Goal: Task Accomplishment & Management: Complete application form

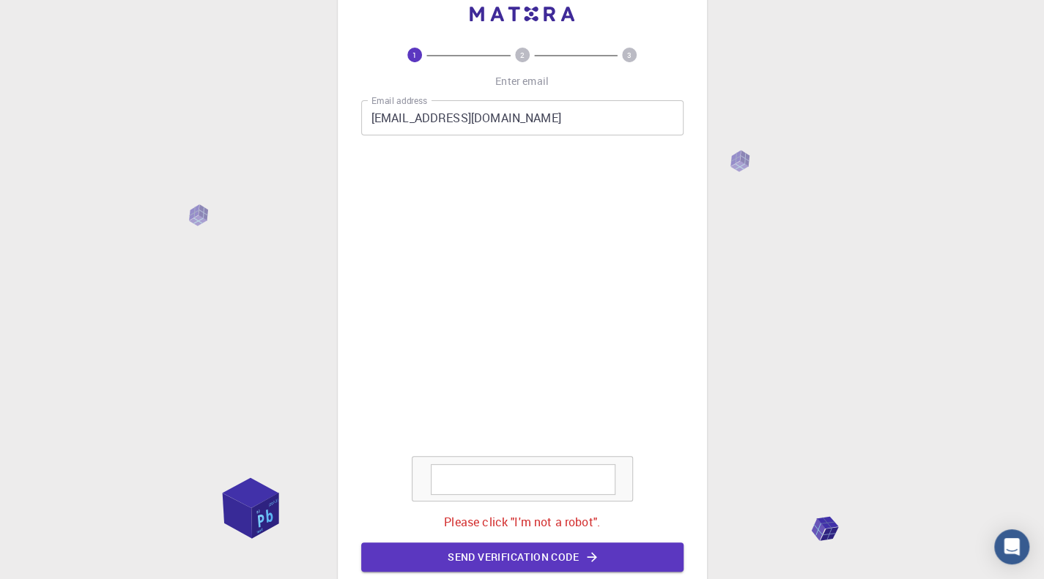
scroll to position [37, 0]
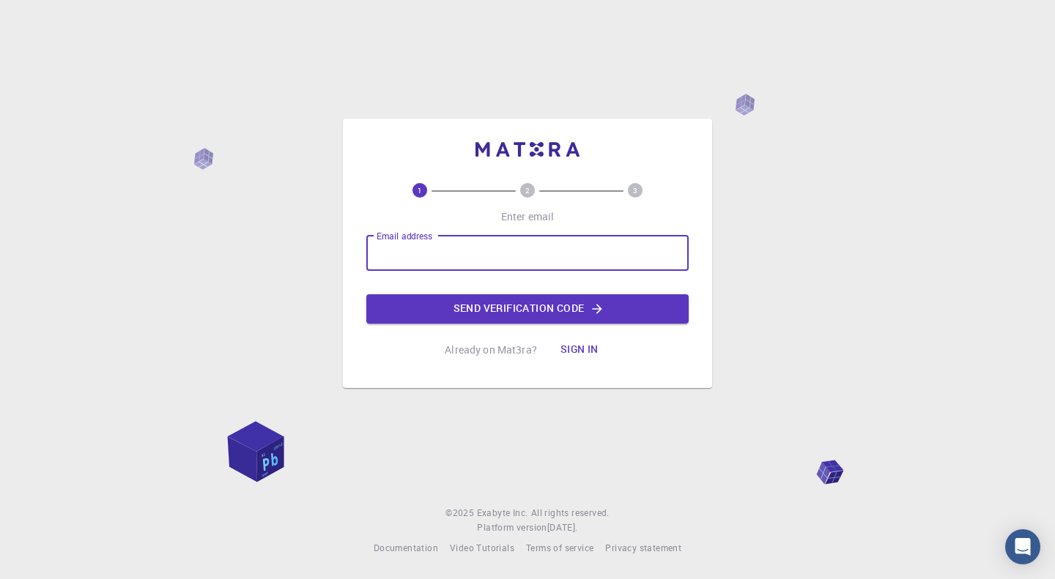
type input "[EMAIL_ADDRESS][DOMAIN_NAME]"
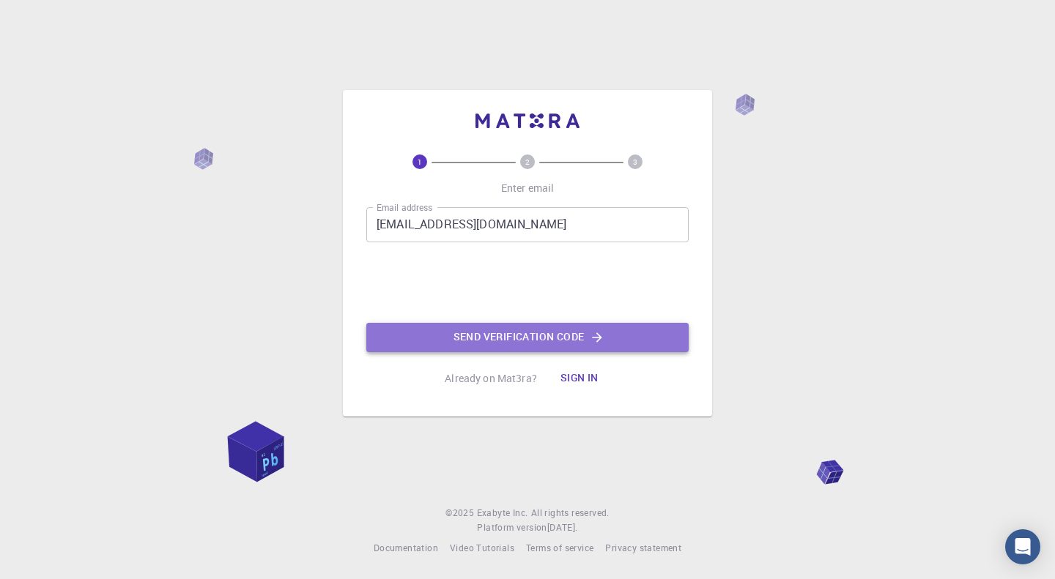
click at [520, 345] on button "Send verification code" at bounding box center [527, 337] width 322 height 29
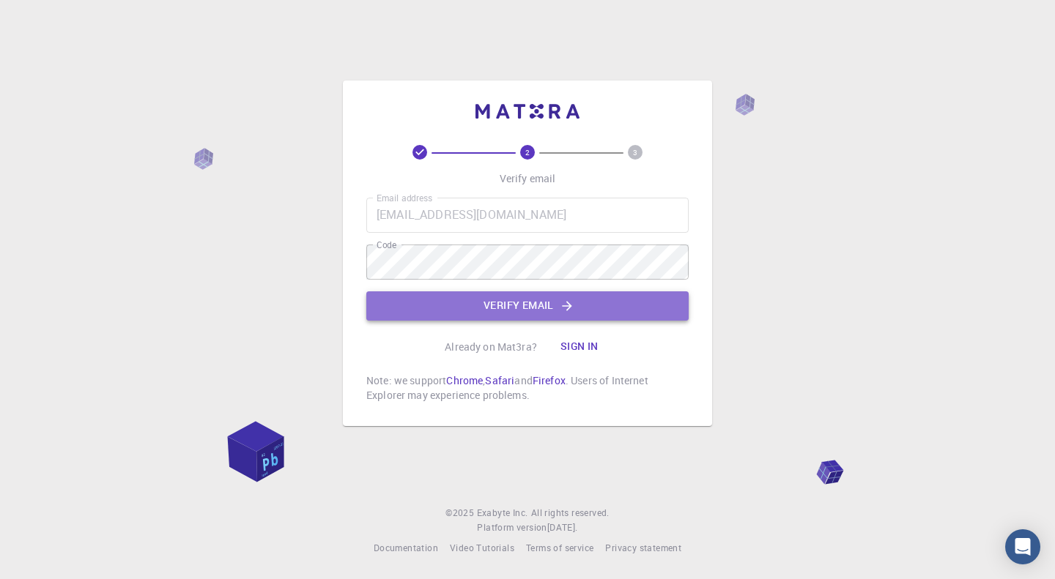
click at [462, 308] on button "Verify email" at bounding box center [527, 306] width 322 height 29
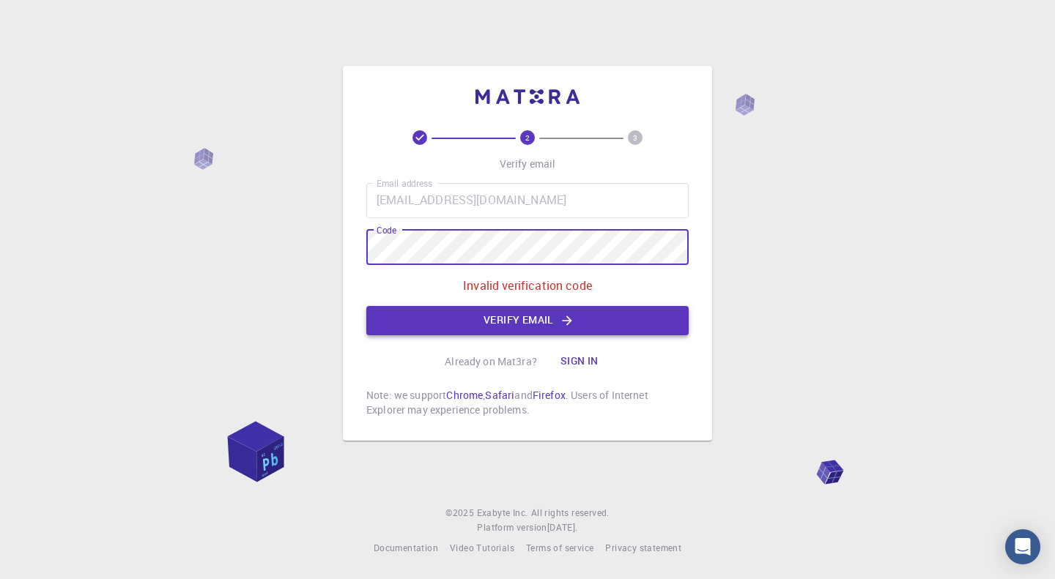
click at [516, 331] on button "Verify email" at bounding box center [527, 320] width 322 height 29
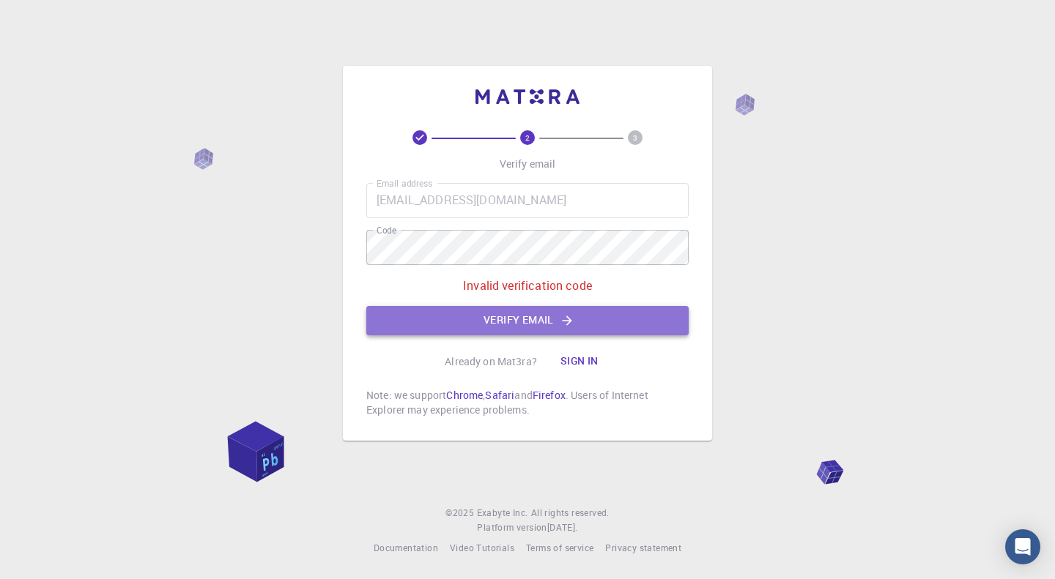
click at [516, 331] on button "Verify email" at bounding box center [527, 320] width 322 height 29
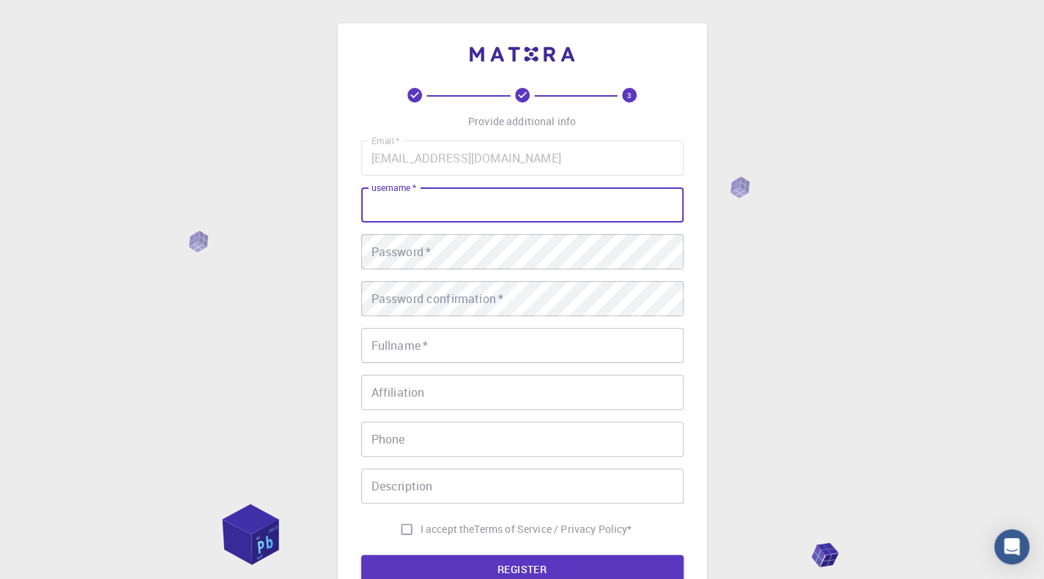
click at [466, 212] on input "username   *" at bounding box center [522, 205] width 322 height 35
type input "[PERSON_NAME]-12"
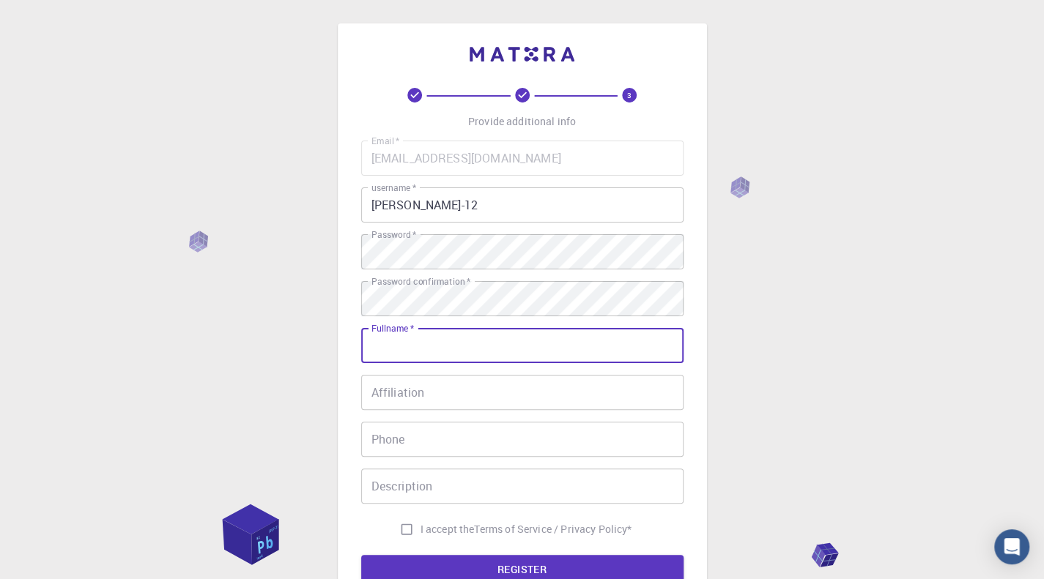
click at [453, 348] on input "Fullname   *" at bounding box center [522, 345] width 322 height 35
type input "[PERSON_NAME]"
type input "0912713855"
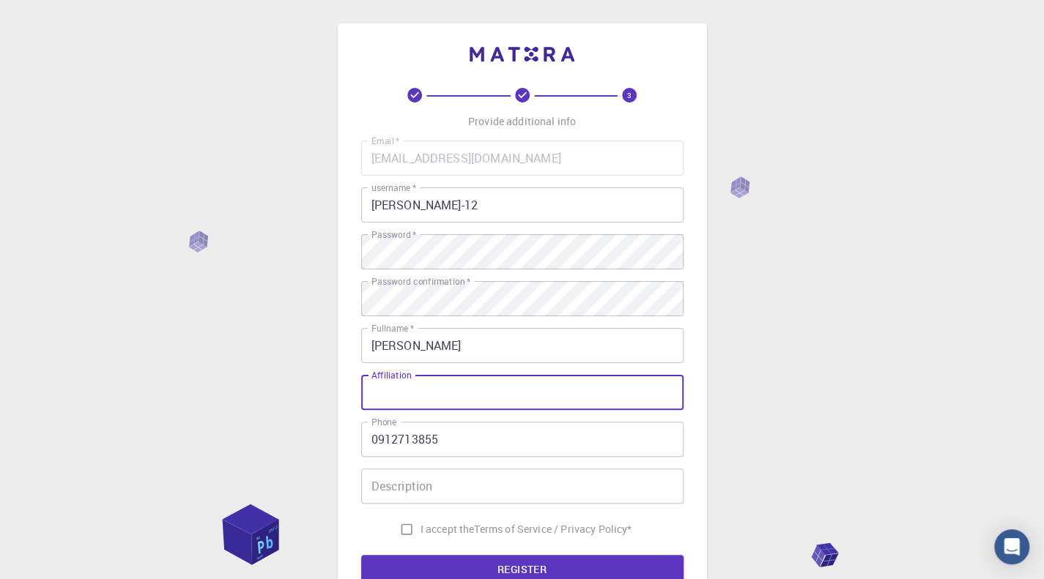
click at [445, 385] on input "Affiliation" at bounding box center [522, 392] width 322 height 35
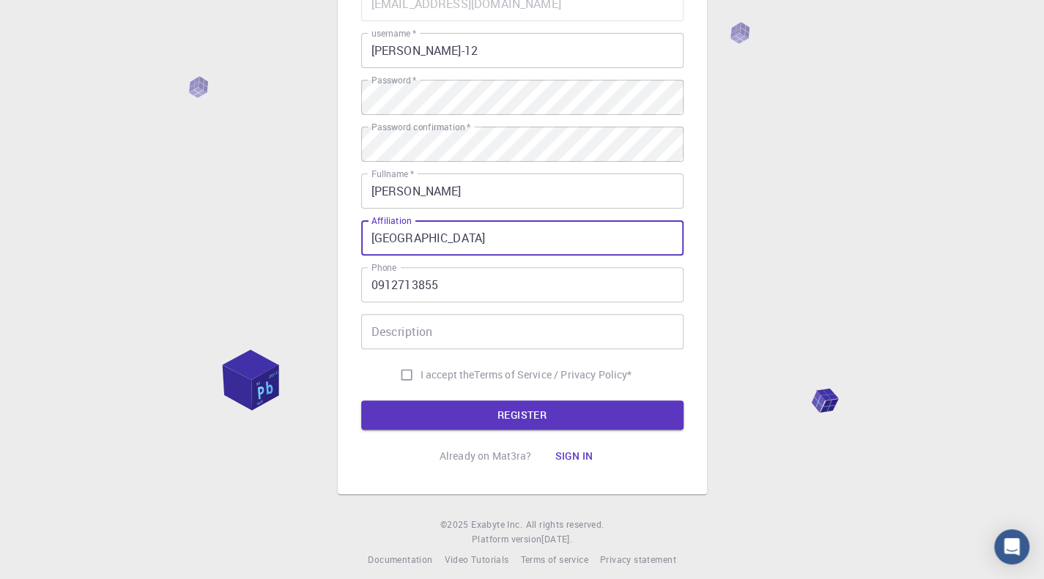
scroll to position [155, 0]
type input "Bahir Dar University"
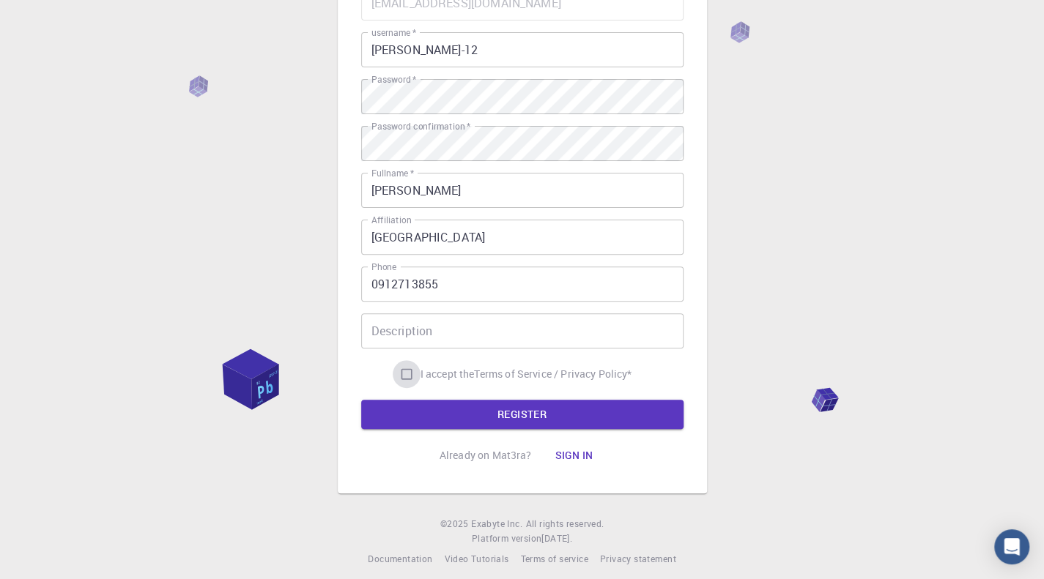
click at [402, 379] on input "I accept the Terms of Service / Privacy Policy *" at bounding box center [407, 374] width 28 height 28
checkbox input "true"
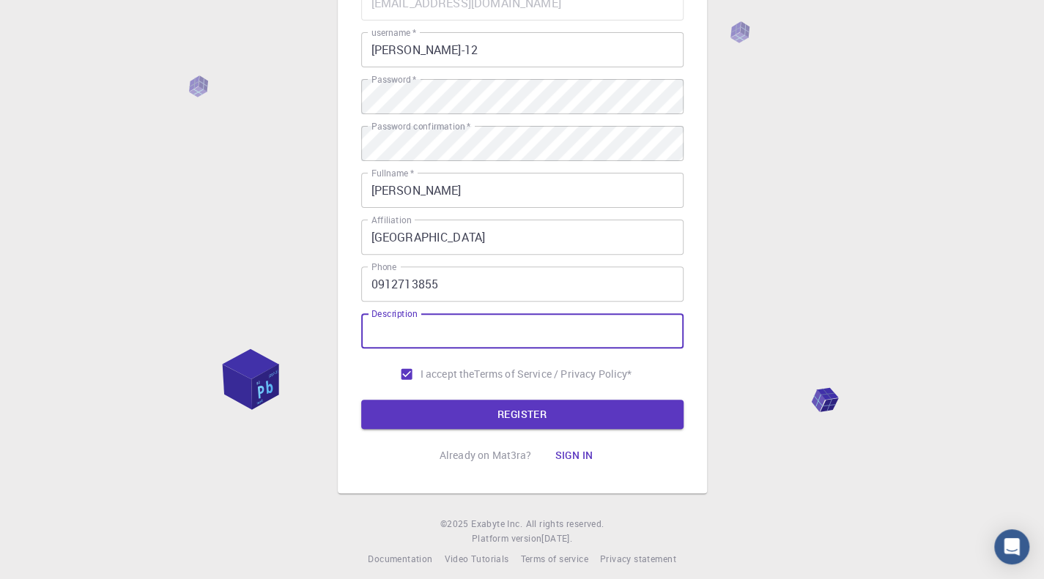
click at [412, 333] on input "Description" at bounding box center [522, 331] width 322 height 35
type input "PhD student"
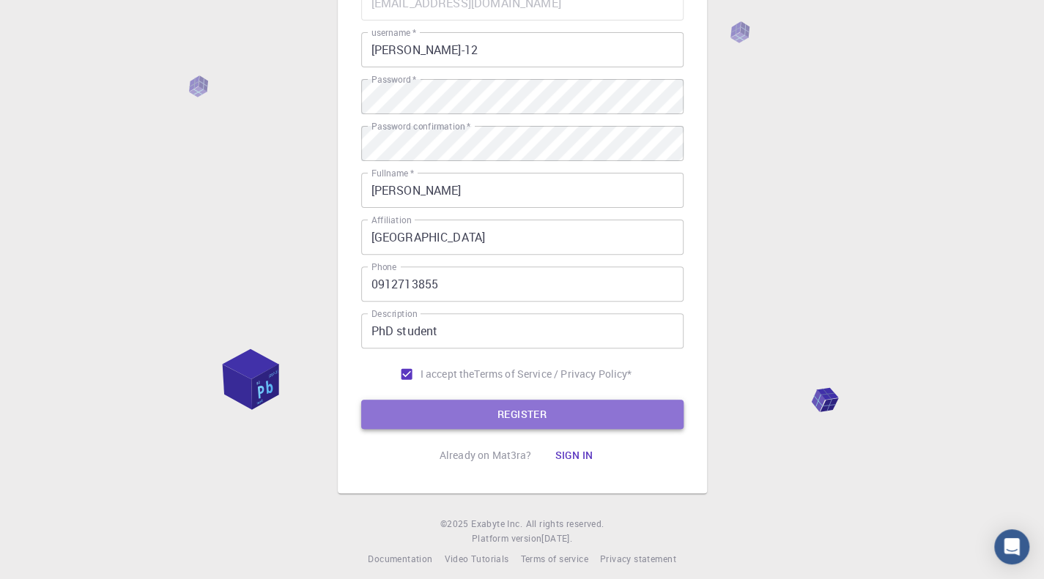
click at [500, 420] on button "REGISTER" at bounding box center [522, 414] width 322 height 29
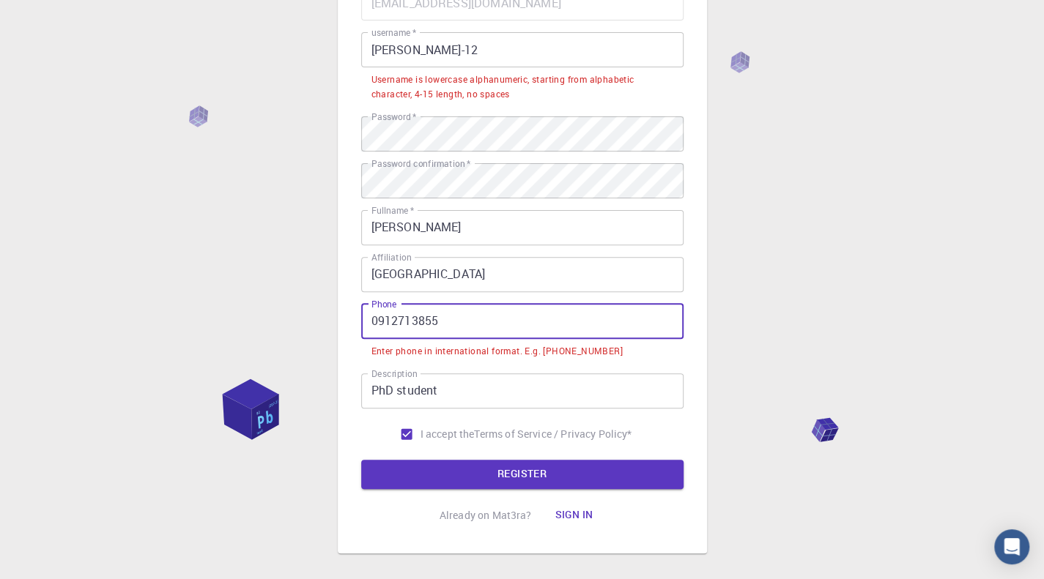
click at [379, 322] on input "0912713855" at bounding box center [522, 321] width 322 height 35
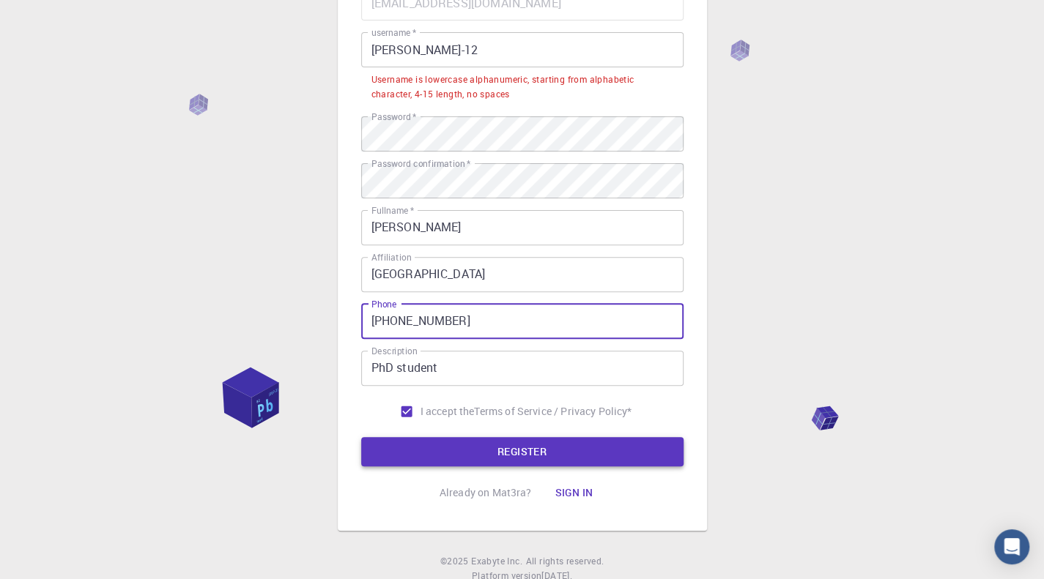
type input "+251912713855"
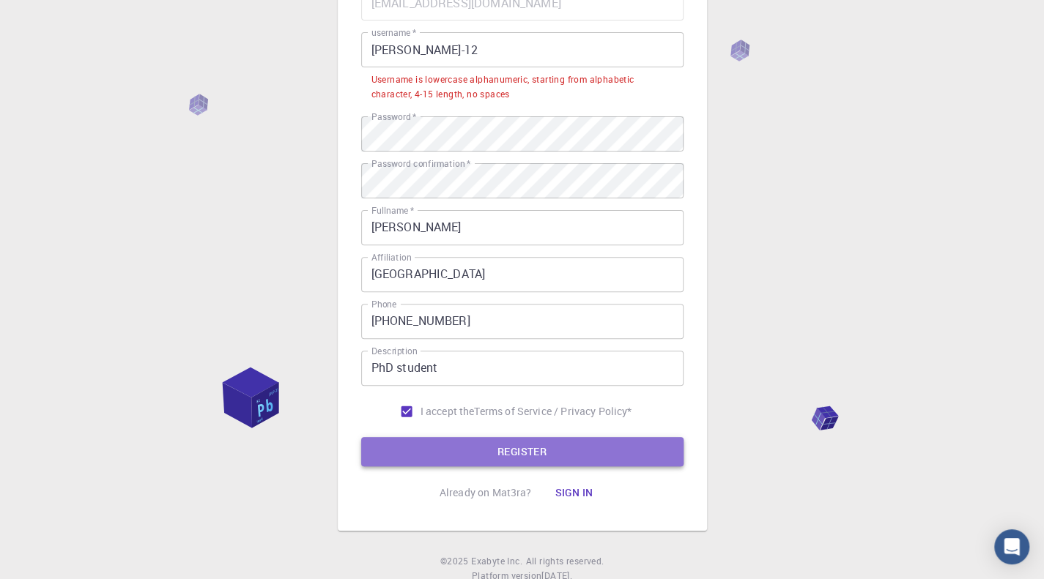
click at [462, 451] on button "REGISTER" at bounding box center [522, 451] width 322 height 29
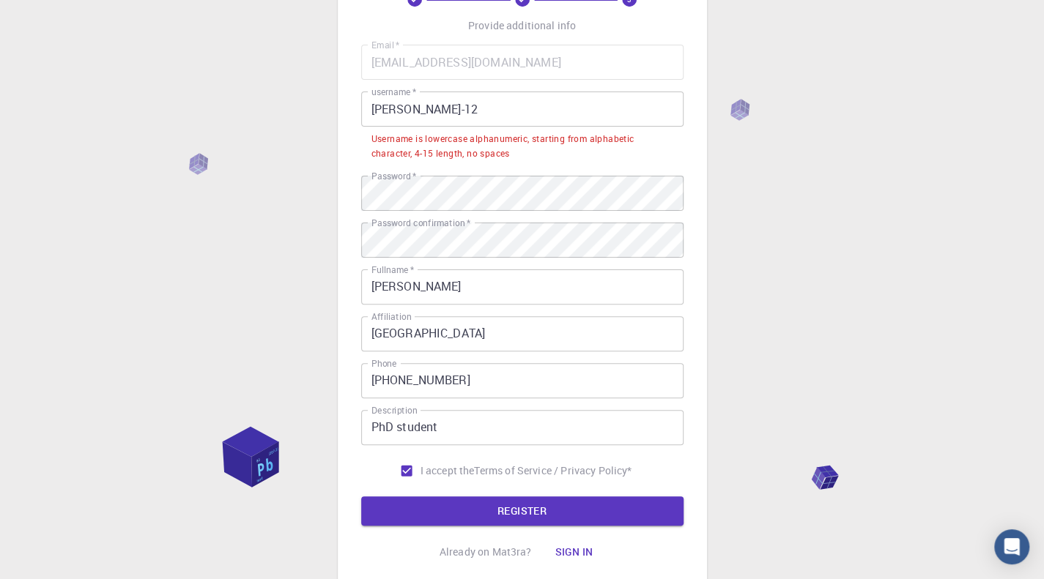
scroll to position [95, 0]
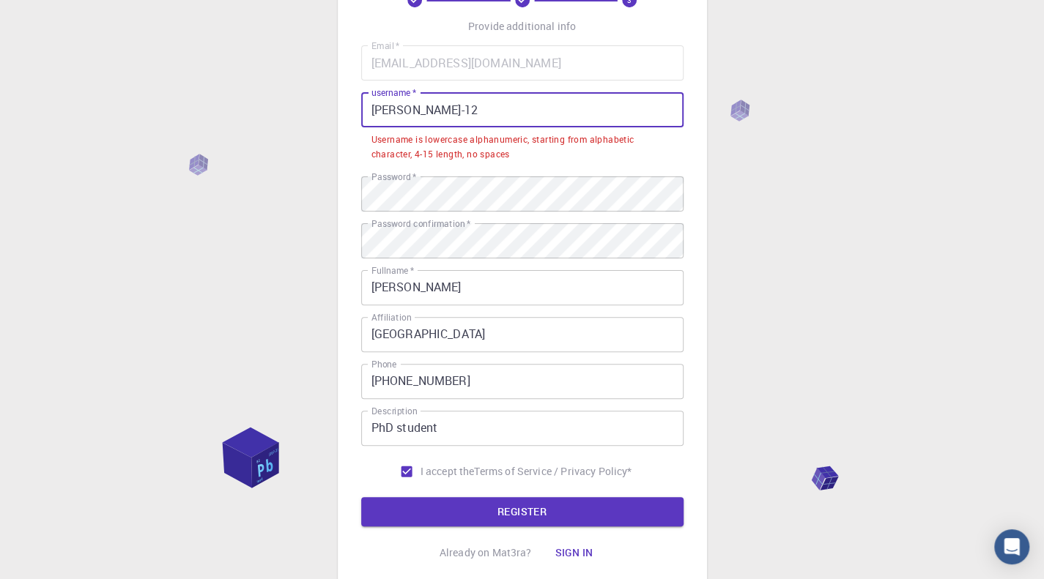
click at [374, 111] on input "Kate-12" at bounding box center [522, 109] width 322 height 35
click at [377, 111] on input "Kate-12" at bounding box center [522, 109] width 322 height 35
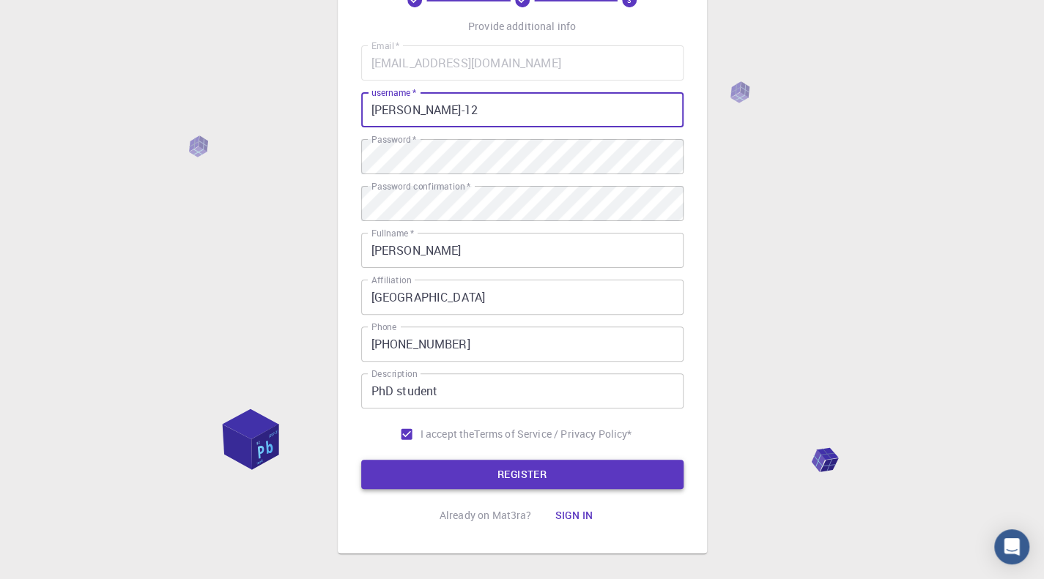
type input "[PERSON_NAME]-12"
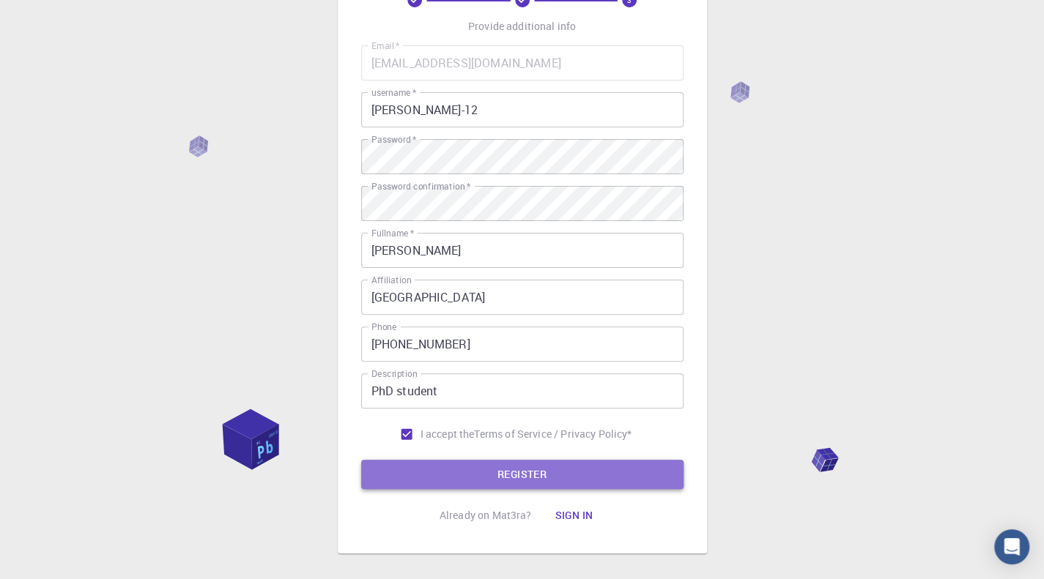
click at [511, 473] on button "REGISTER" at bounding box center [522, 474] width 322 height 29
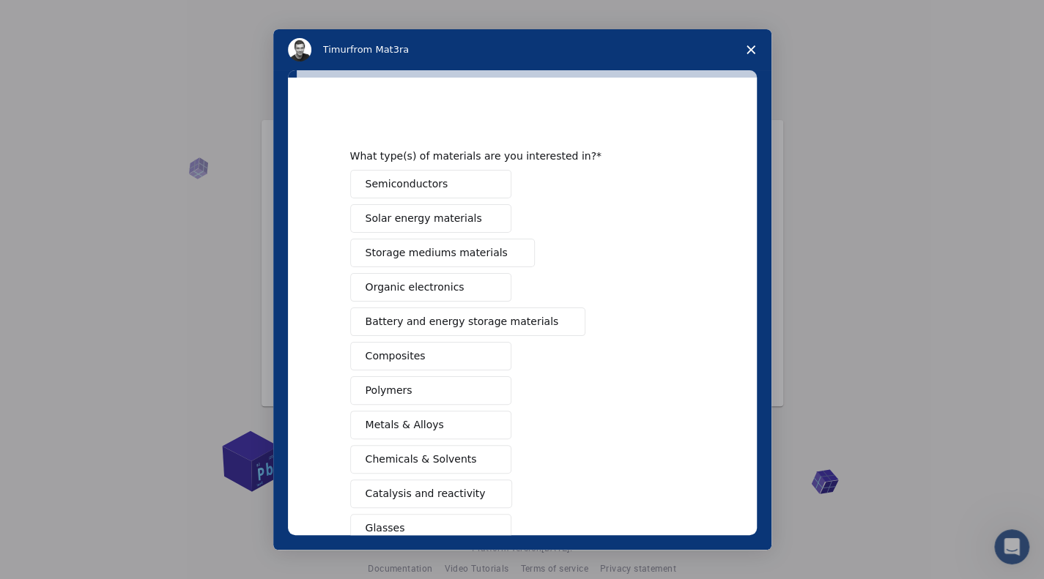
click at [420, 355] on button "Composites" at bounding box center [430, 356] width 161 height 29
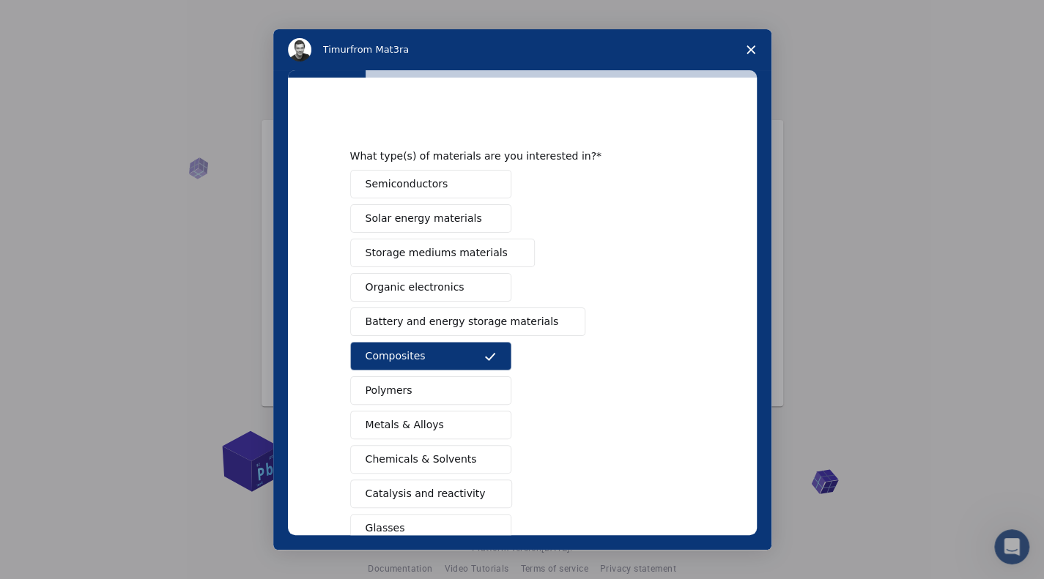
click at [449, 459] on span "Chemicals & Solvents" at bounding box center [421, 459] width 111 height 15
click at [449, 486] on span "Catalysis and reactivity" at bounding box center [426, 493] width 120 height 15
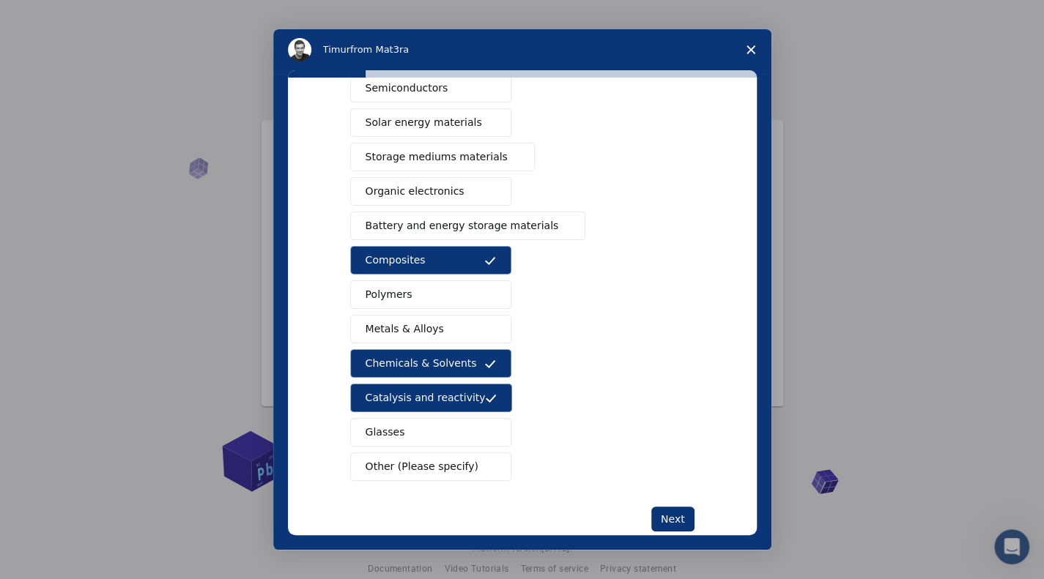
scroll to position [122, 0]
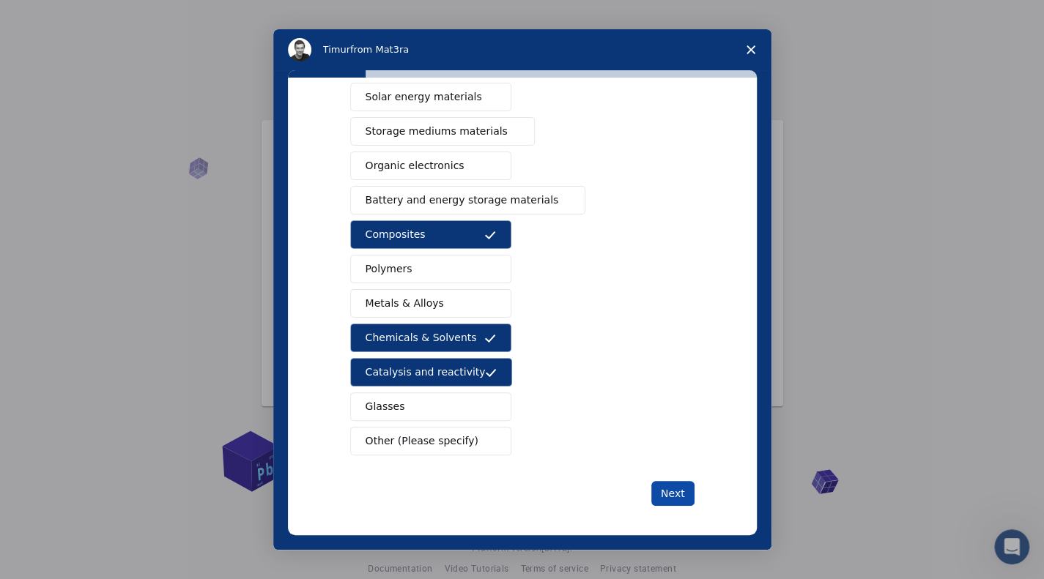
click at [672, 481] on button "Next" at bounding box center [672, 493] width 43 height 25
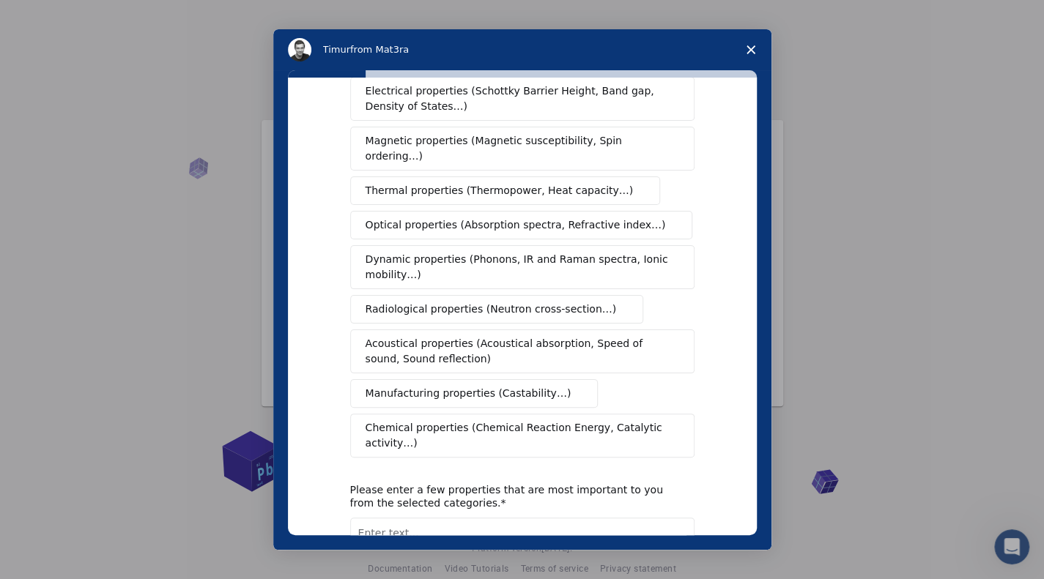
scroll to position [198, 0]
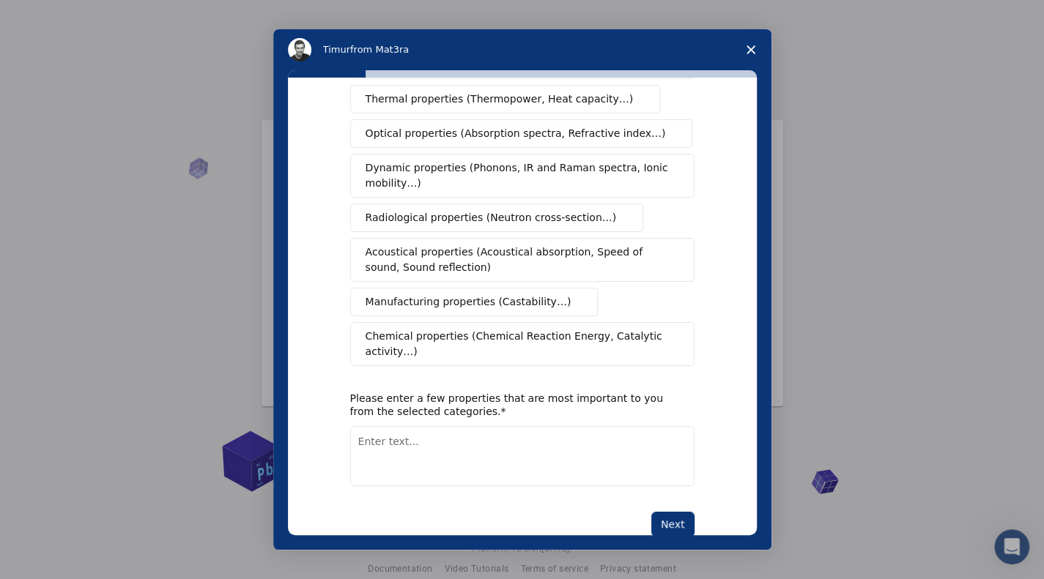
click at [467, 426] on textarea "Enter text..." at bounding box center [522, 456] width 344 height 60
type textarea "flexibility, slip resistance, durability, performance"
click at [671, 512] on button "Next" at bounding box center [672, 524] width 43 height 25
click at [436, 294] on span "Manufacturing properties (Castability…)" at bounding box center [469, 301] width 206 height 15
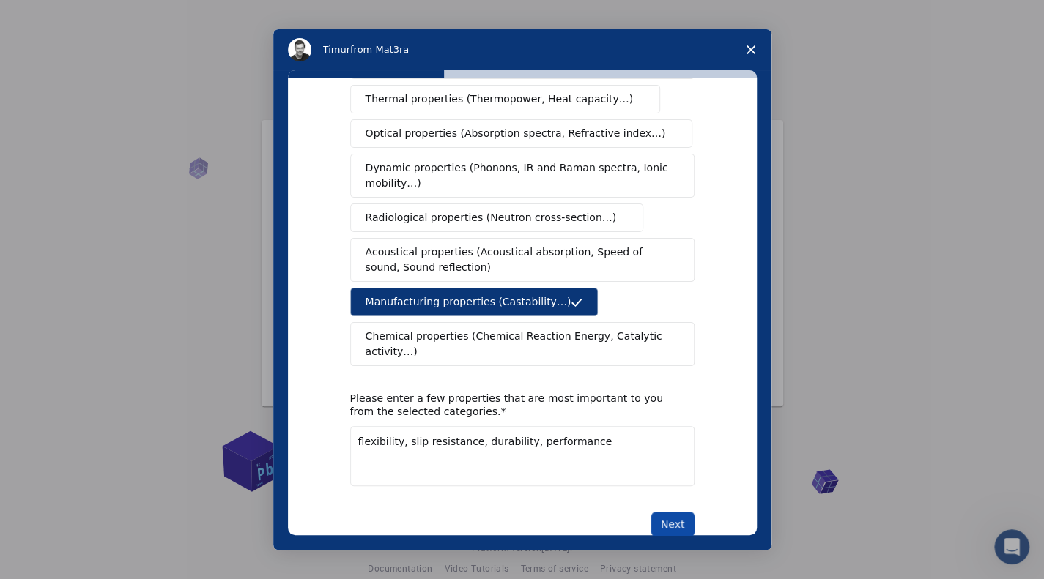
click at [678, 512] on button "Next" at bounding box center [672, 524] width 43 height 25
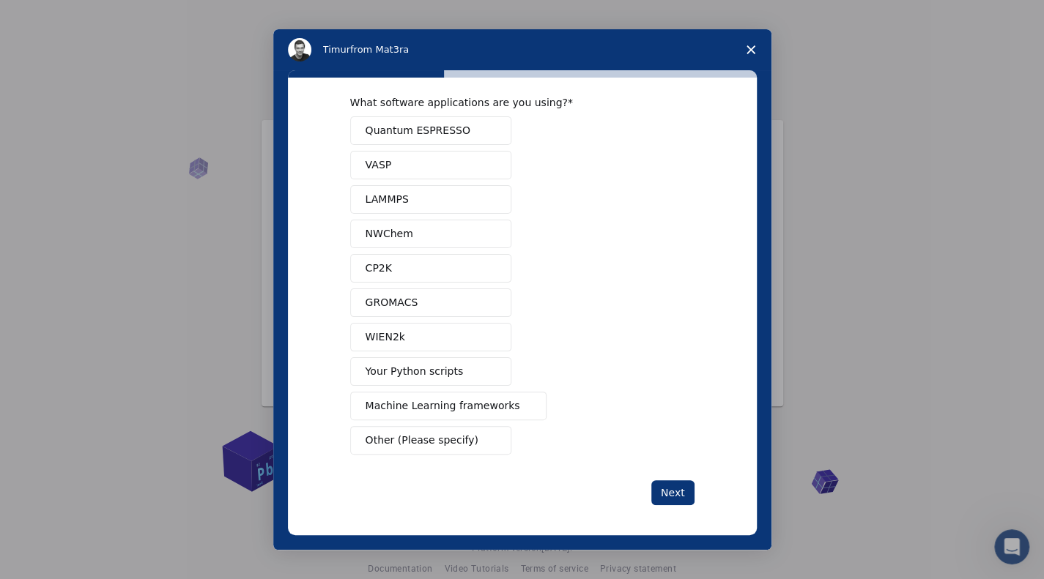
click at [453, 305] on button "GROMACS" at bounding box center [430, 303] width 161 height 29
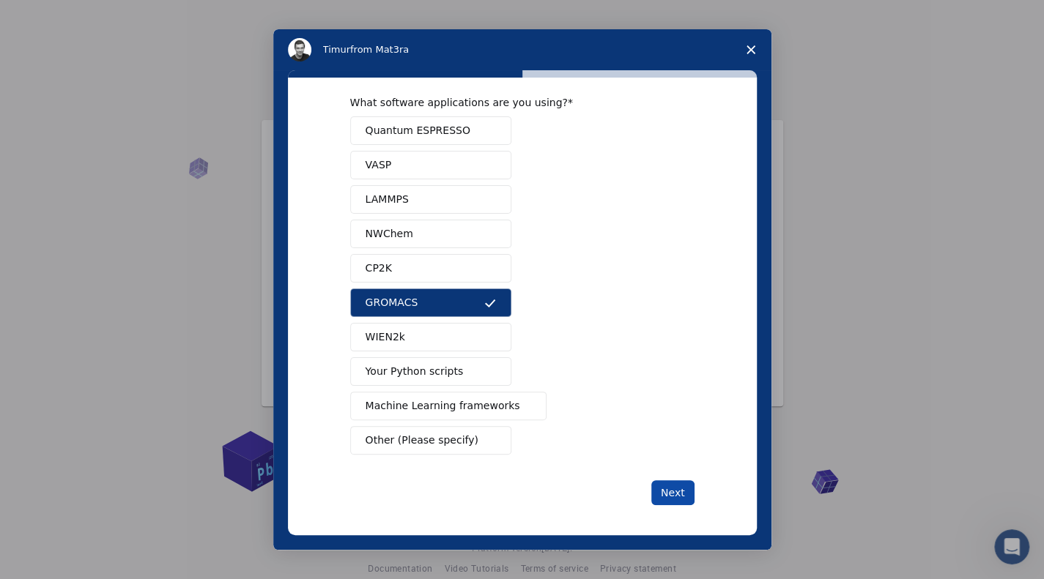
click at [673, 490] on button "Next" at bounding box center [672, 493] width 43 height 25
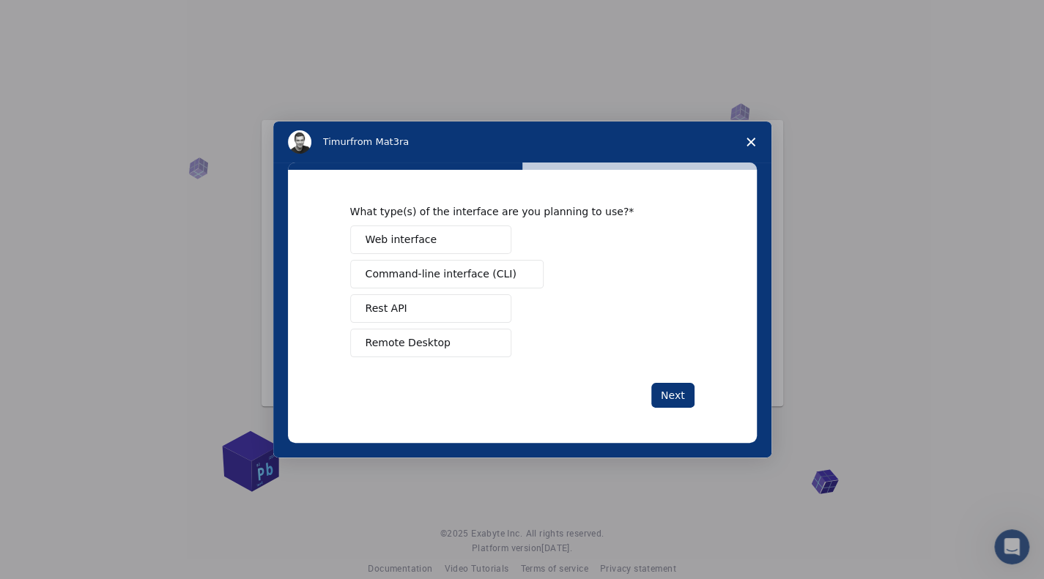
click at [445, 237] on button "Web interface" at bounding box center [430, 240] width 161 height 29
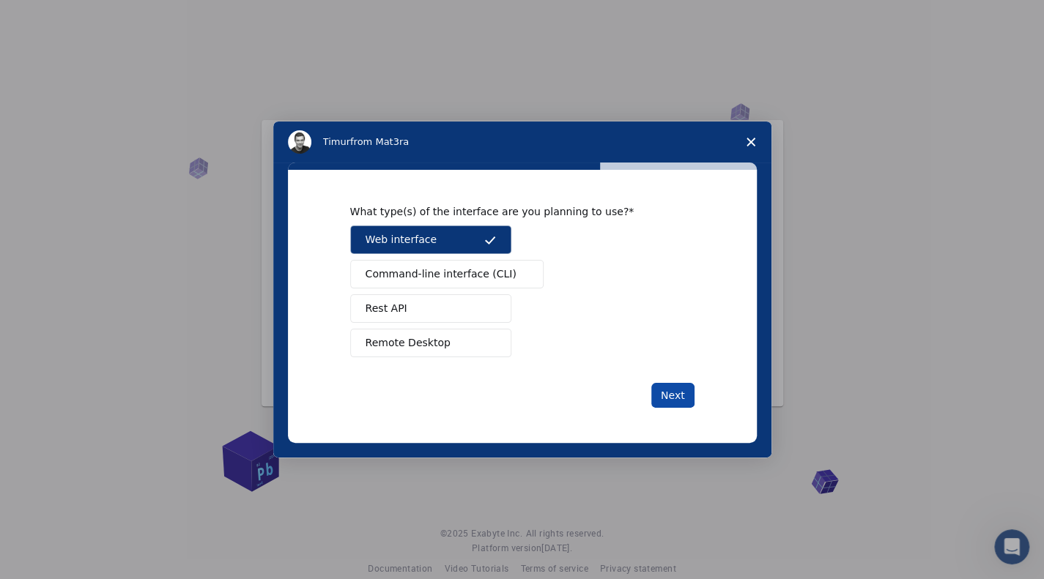
click at [668, 390] on button "Next" at bounding box center [672, 395] width 43 height 25
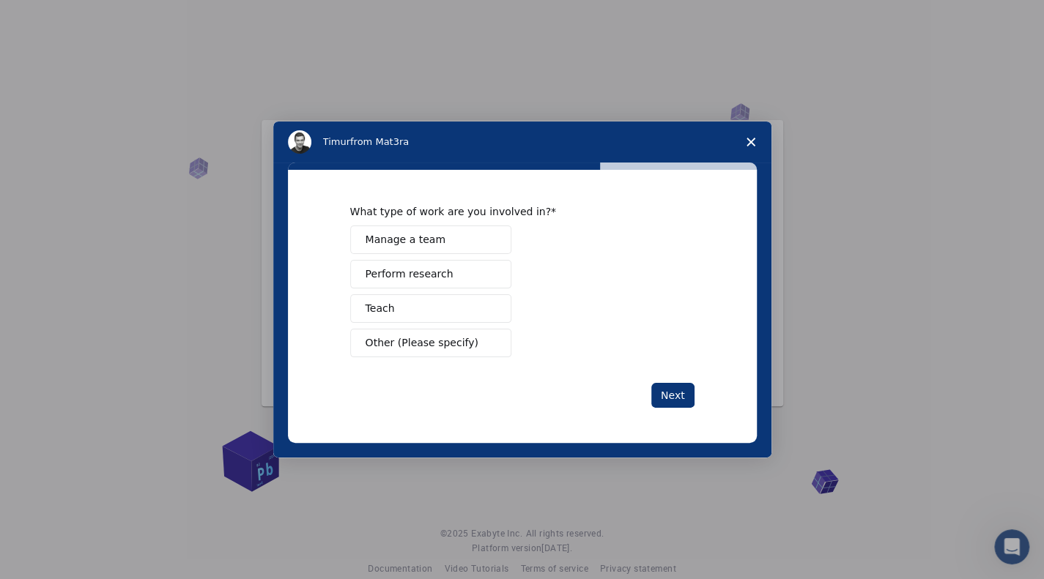
click at [438, 302] on button "Teach" at bounding box center [430, 308] width 161 height 29
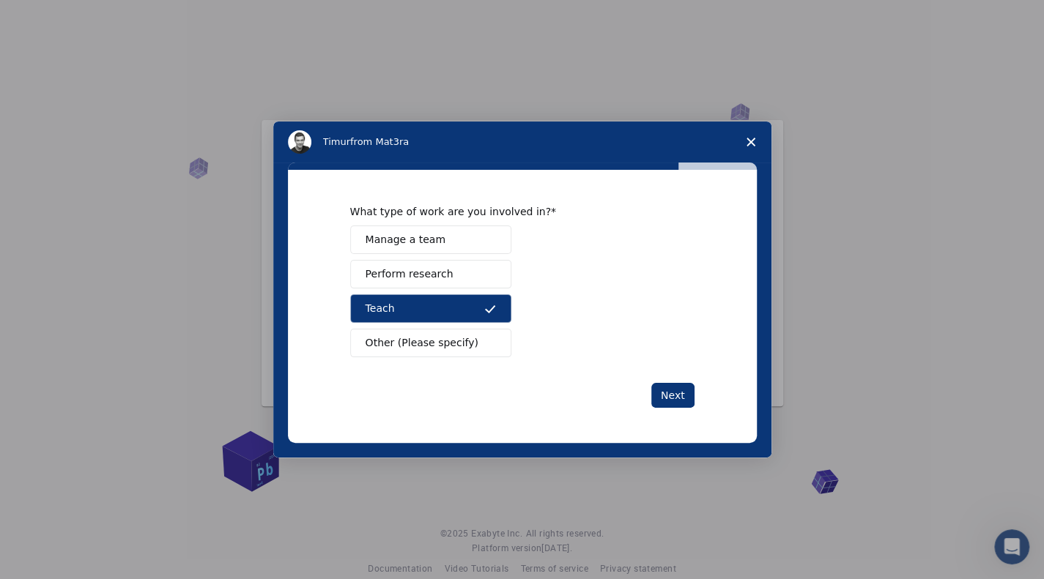
click at [645, 388] on div "Next" at bounding box center [522, 395] width 344 height 25
click at [675, 391] on button "Next" at bounding box center [672, 395] width 43 height 25
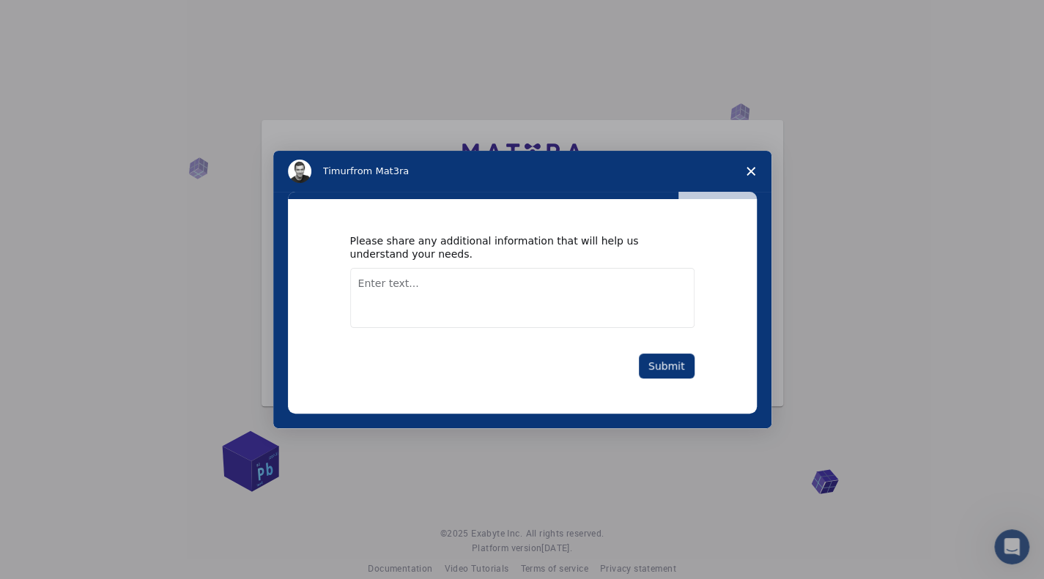
click at [517, 291] on textarea "Enter text..." at bounding box center [522, 298] width 344 height 60
click at [678, 371] on button "Submit" at bounding box center [667, 366] width 56 height 25
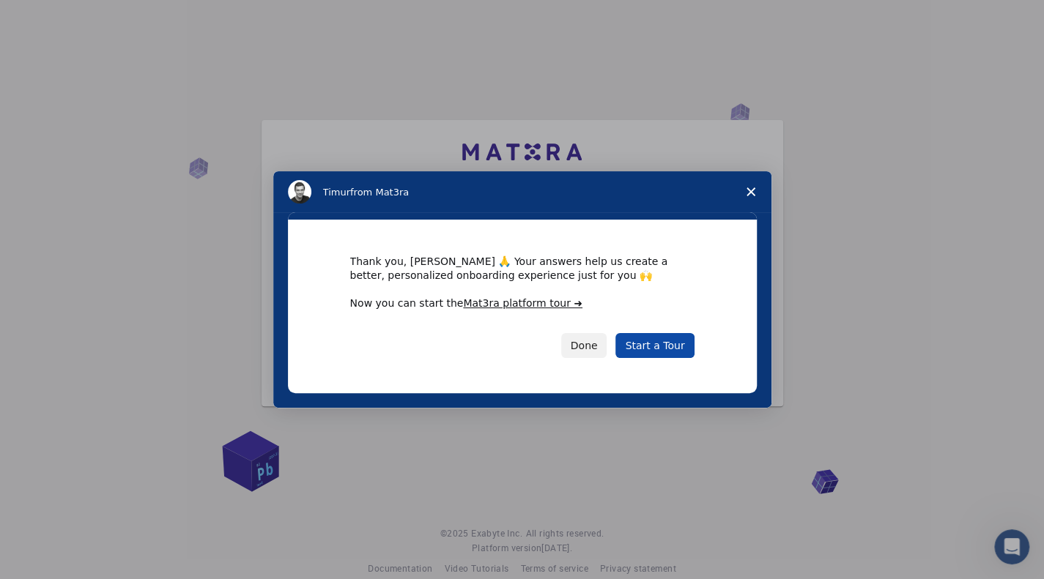
click at [653, 344] on link "Start a Tour" at bounding box center [654, 345] width 78 height 25
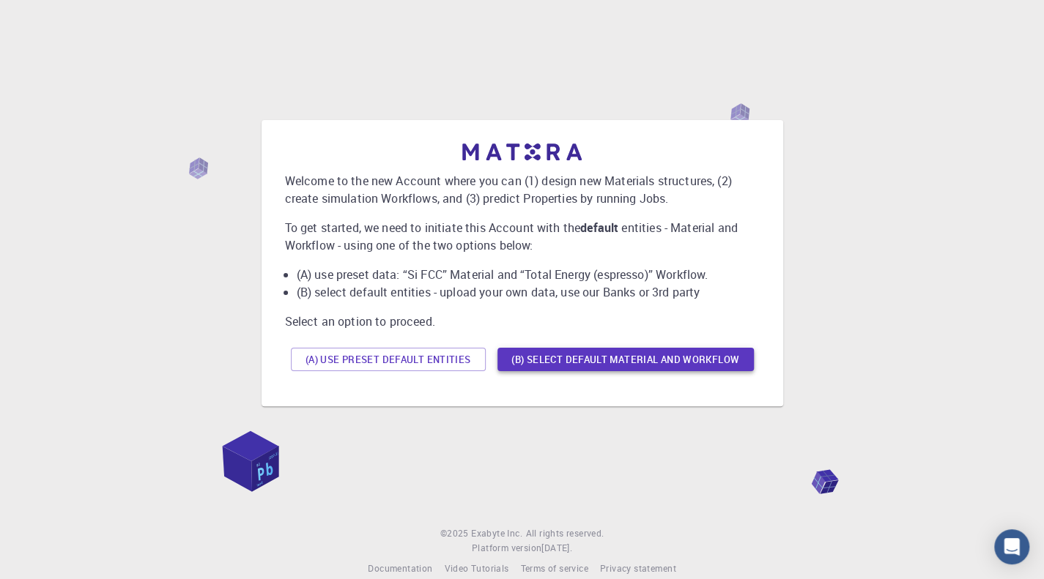
click at [574, 355] on button "(B) Select default material and workflow" at bounding box center [625, 359] width 256 height 23
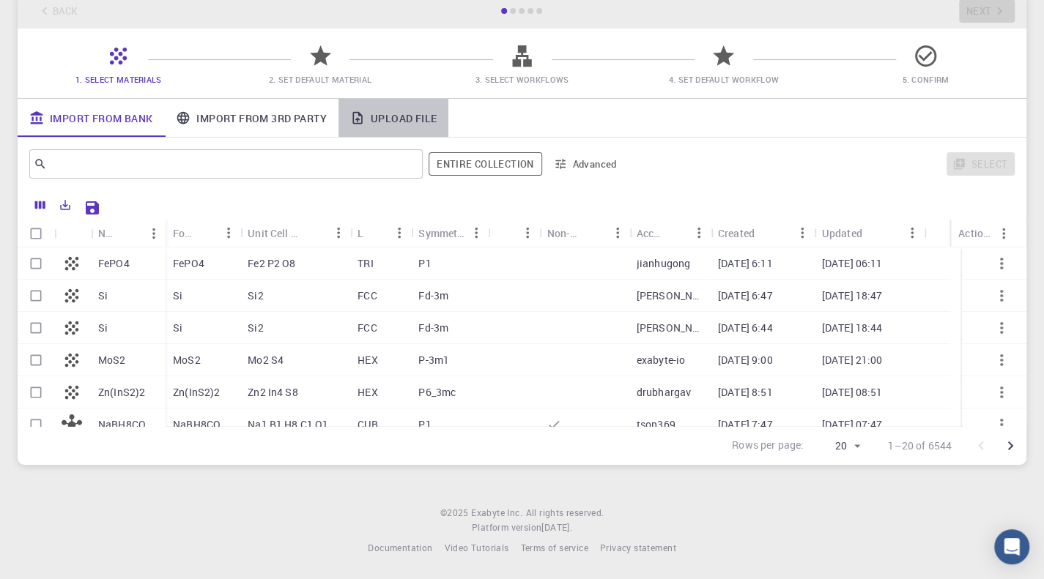
click at [372, 114] on link "Upload File" at bounding box center [393, 118] width 110 height 38
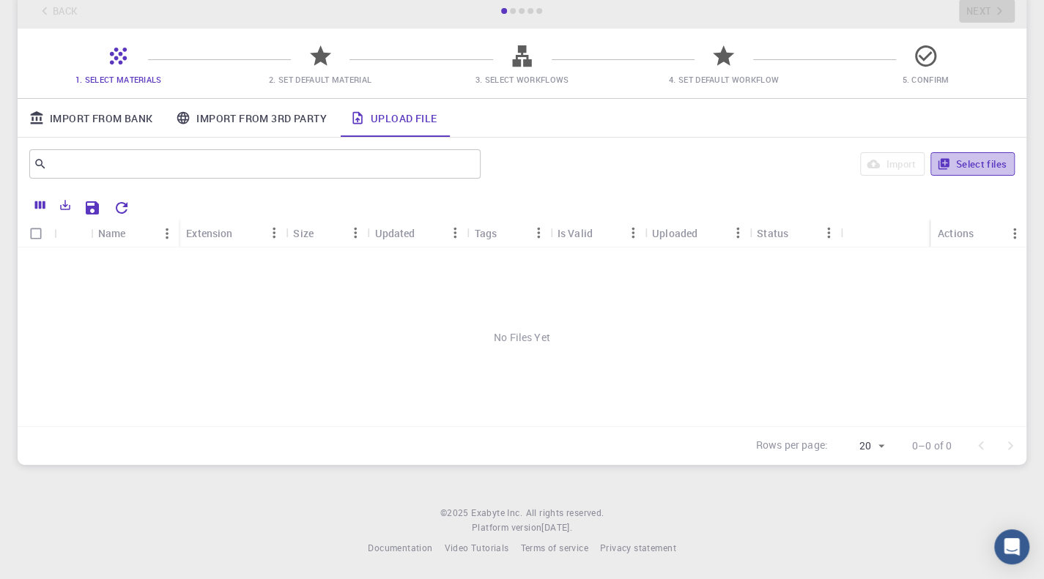
click at [963, 168] on button "Select files" at bounding box center [972, 163] width 84 height 23
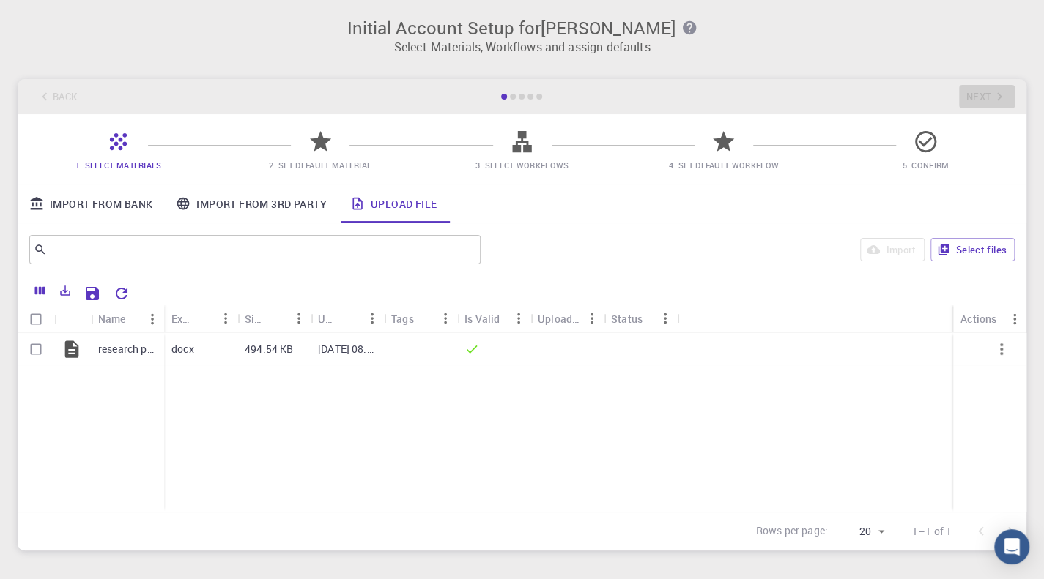
scroll to position [87, 0]
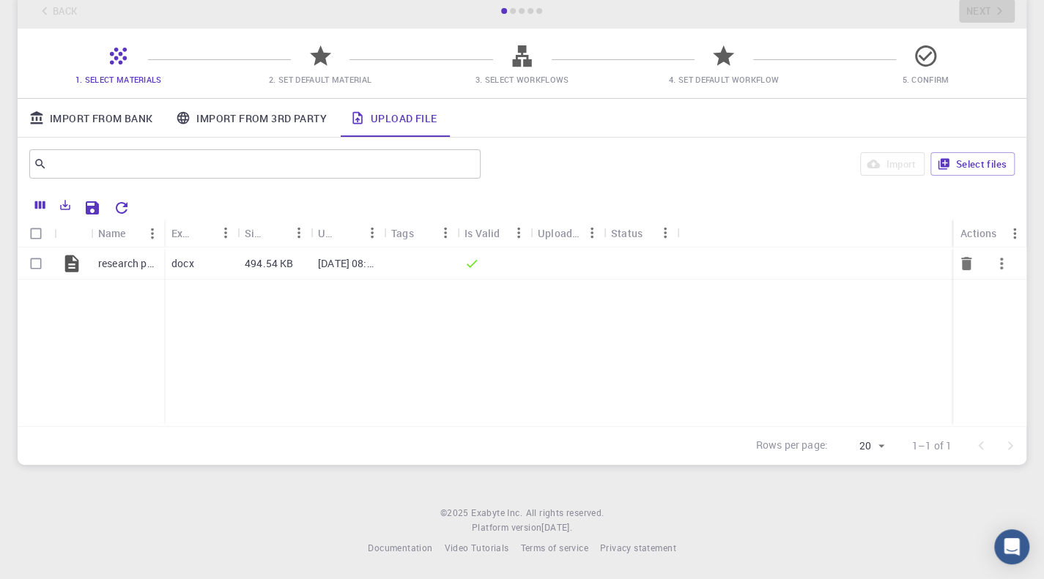
click at [37, 263] on input "Select row" at bounding box center [36, 264] width 28 height 28
checkbox input "true"
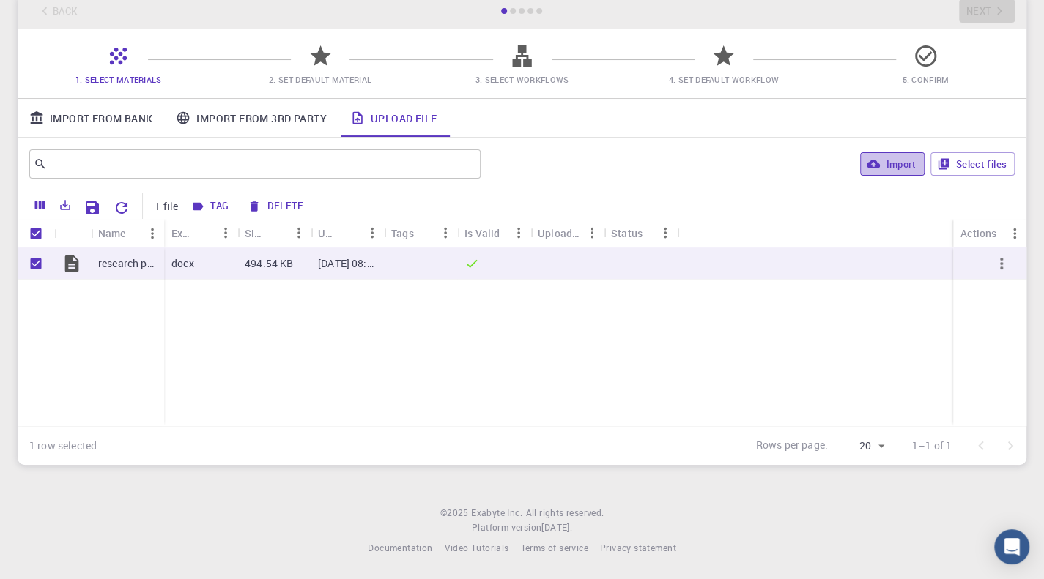
click at [891, 158] on button "Import" at bounding box center [892, 163] width 64 height 23
checkbox input "false"
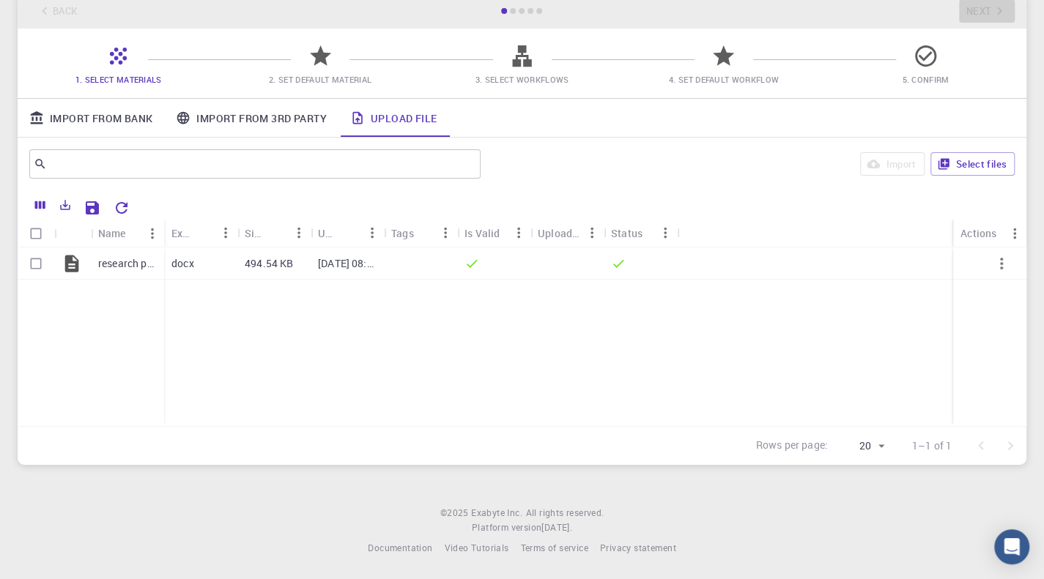
click at [314, 72] on span "2. Set Default Material" at bounding box center [320, 79] width 190 height 15
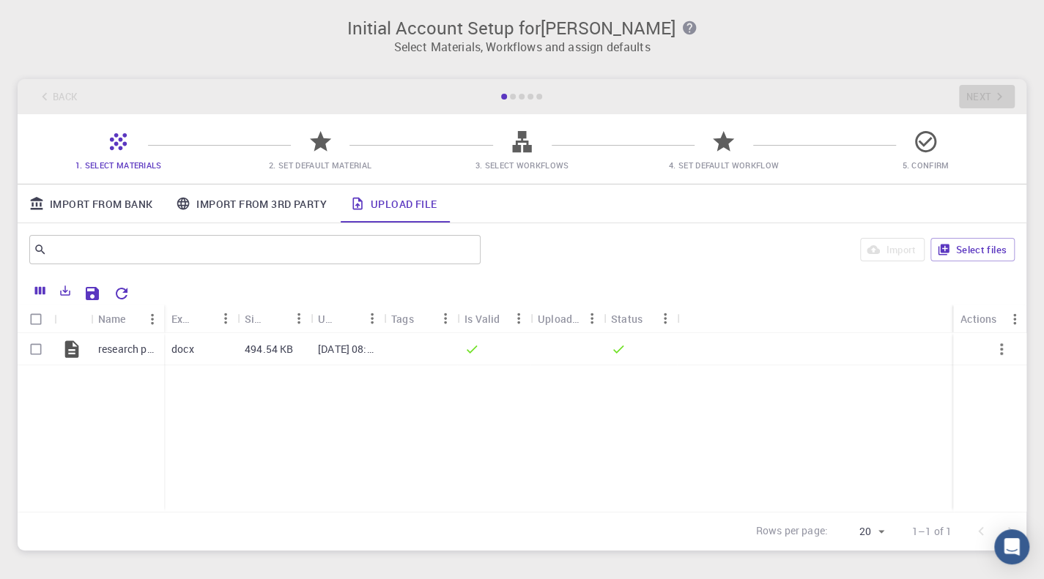
click at [512, 97] on div at bounding box center [513, 97] width 6 height 6
click at [39, 351] on input "Select row" at bounding box center [36, 350] width 28 height 28
checkbox input "true"
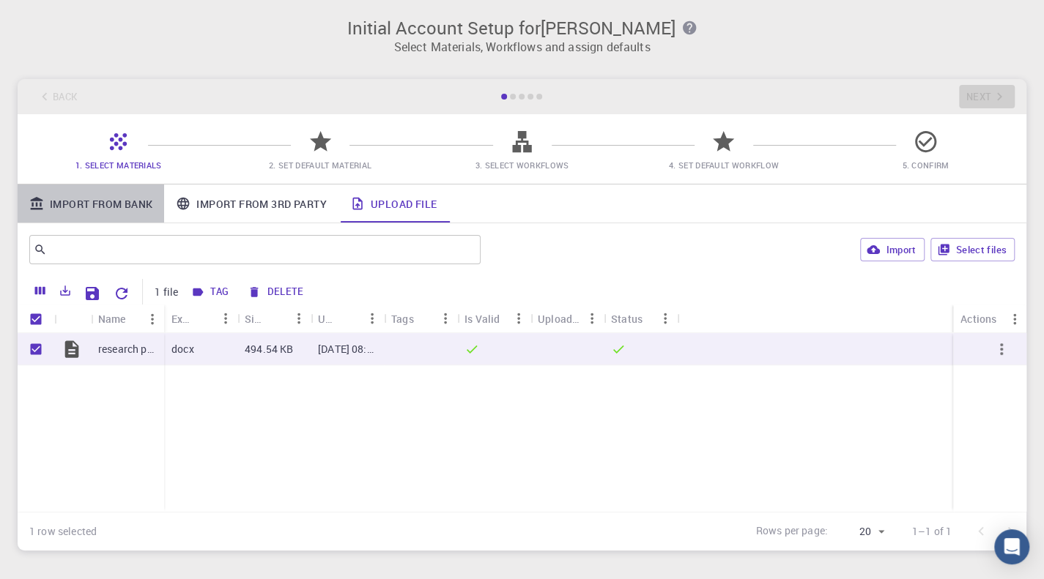
click at [100, 211] on link "Import From Bank" at bounding box center [91, 204] width 147 height 38
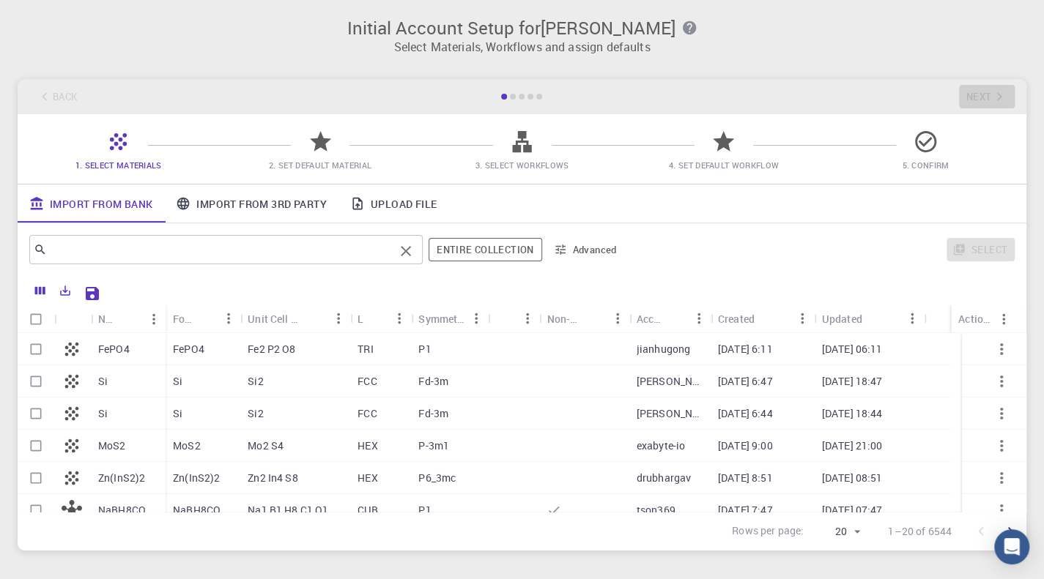
click at [160, 248] on input "text" at bounding box center [220, 250] width 347 height 21
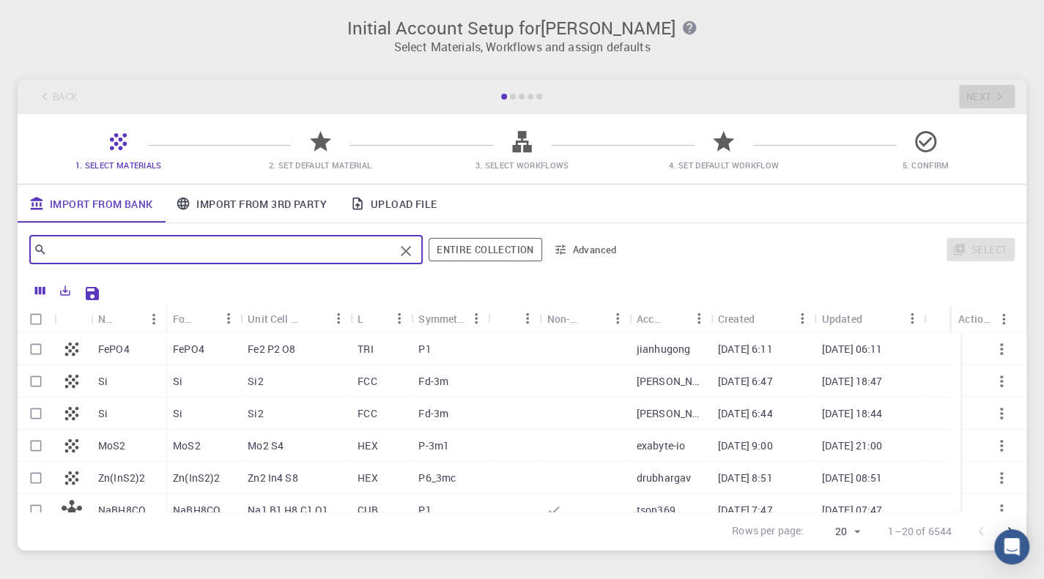
click at [407, 201] on link "Upload File" at bounding box center [393, 204] width 110 height 38
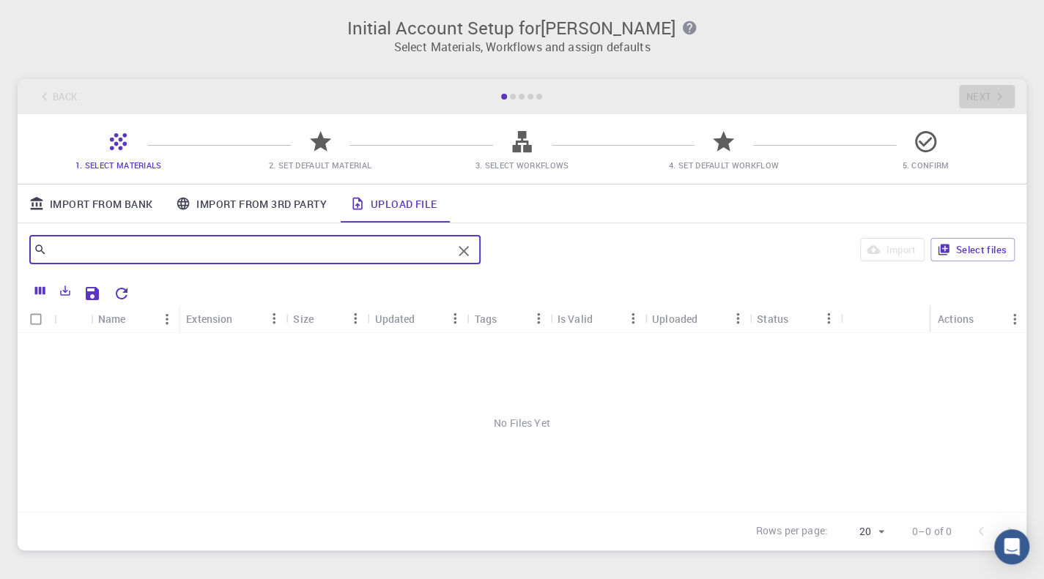
click at [190, 258] on input "text" at bounding box center [249, 250] width 405 height 21
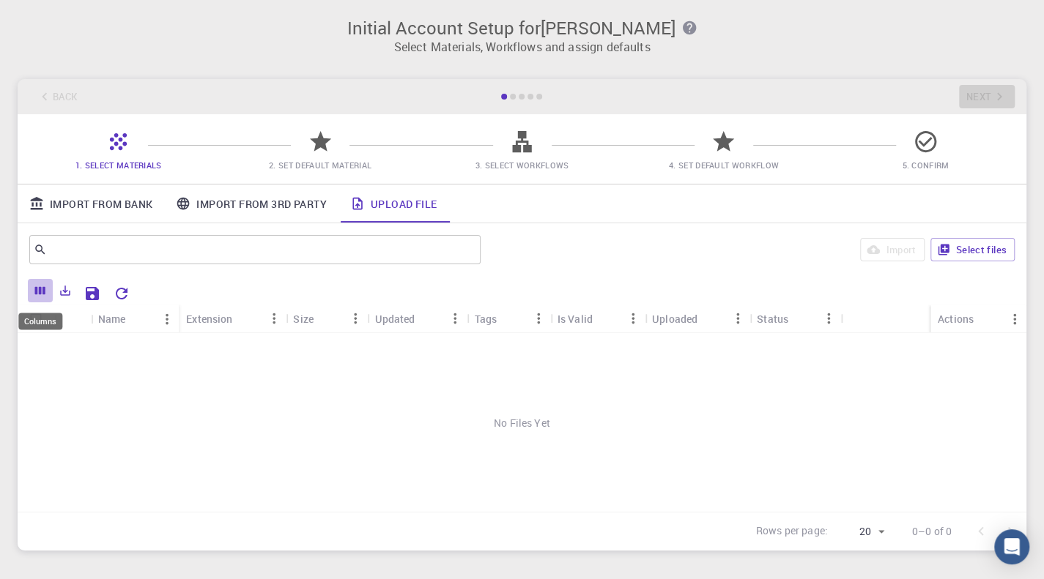
click at [44, 287] on icon "Columns" at bounding box center [40, 291] width 10 height 8
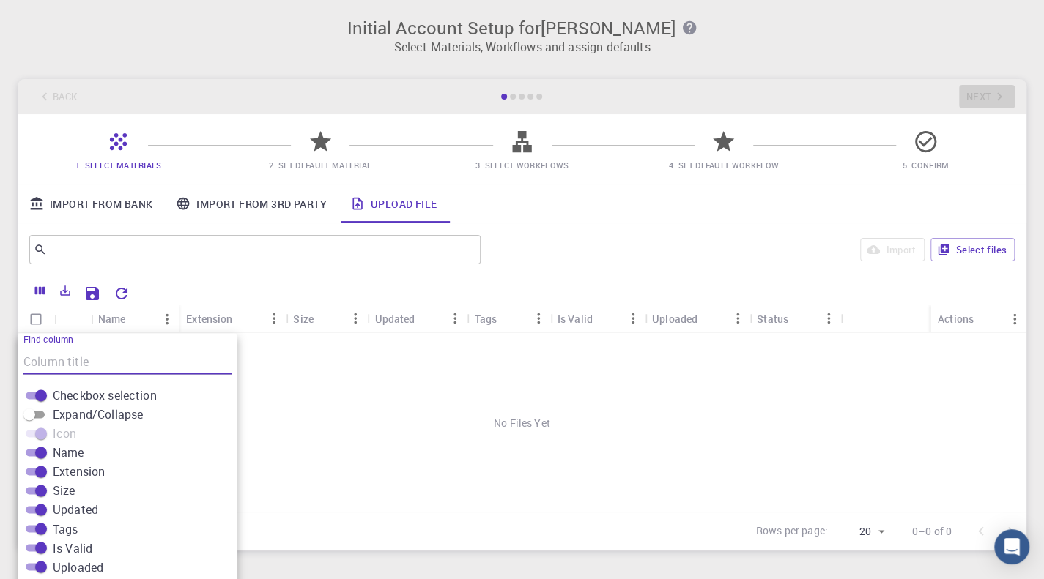
scroll to position [76, 0]
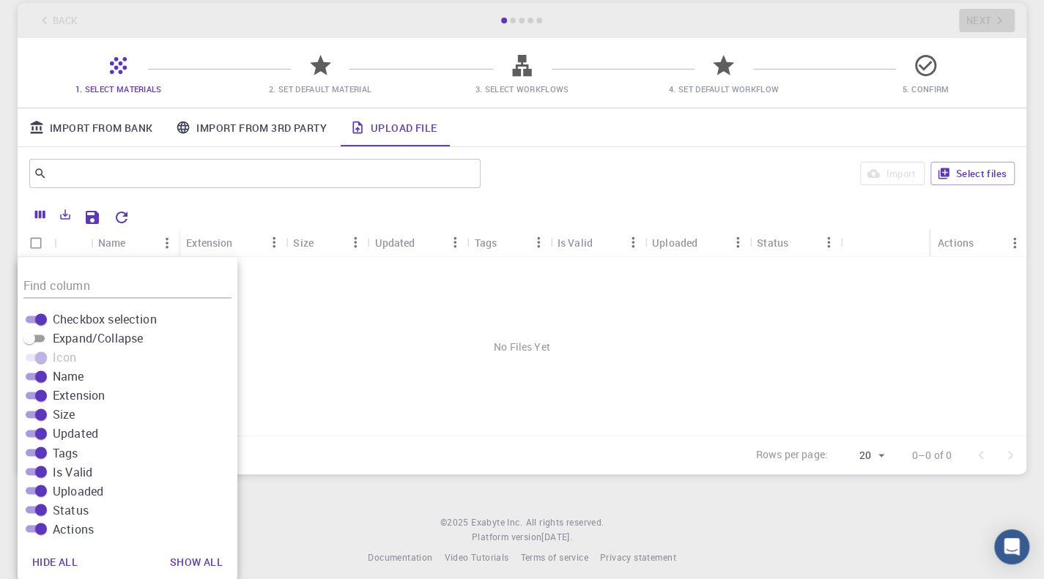
click at [92, 487] on span "Uploaded" at bounding box center [78, 491] width 51 height 18
click at [67, 487] on input "Uploaded" at bounding box center [41, 491] width 53 height 18
click at [92, 487] on span "Uploaded" at bounding box center [78, 491] width 51 height 18
click at [56, 487] on input "Uploaded" at bounding box center [29, 491] width 53 height 18
checkbox input "true"
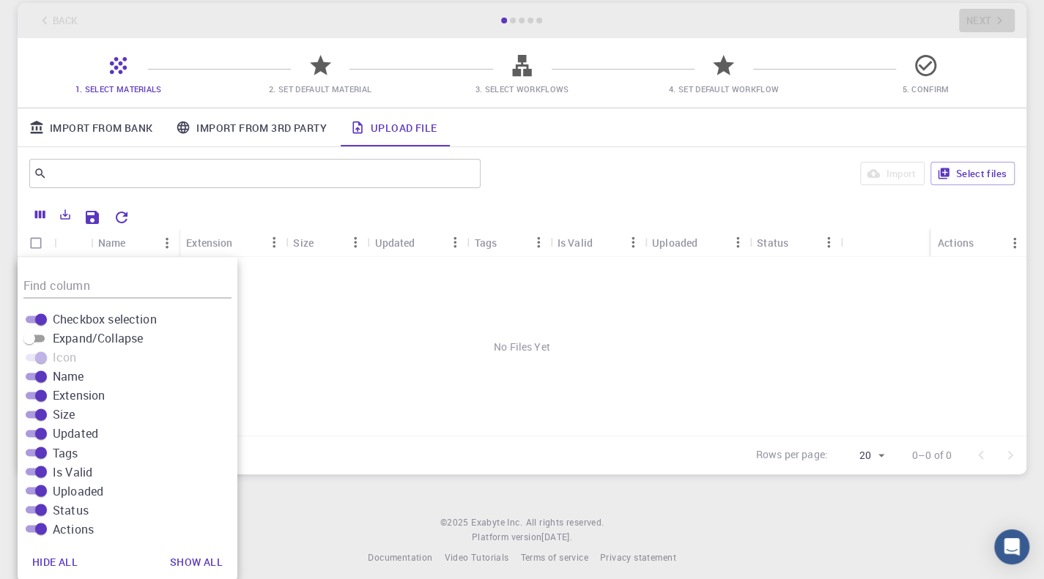
scroll to position [87, 0]
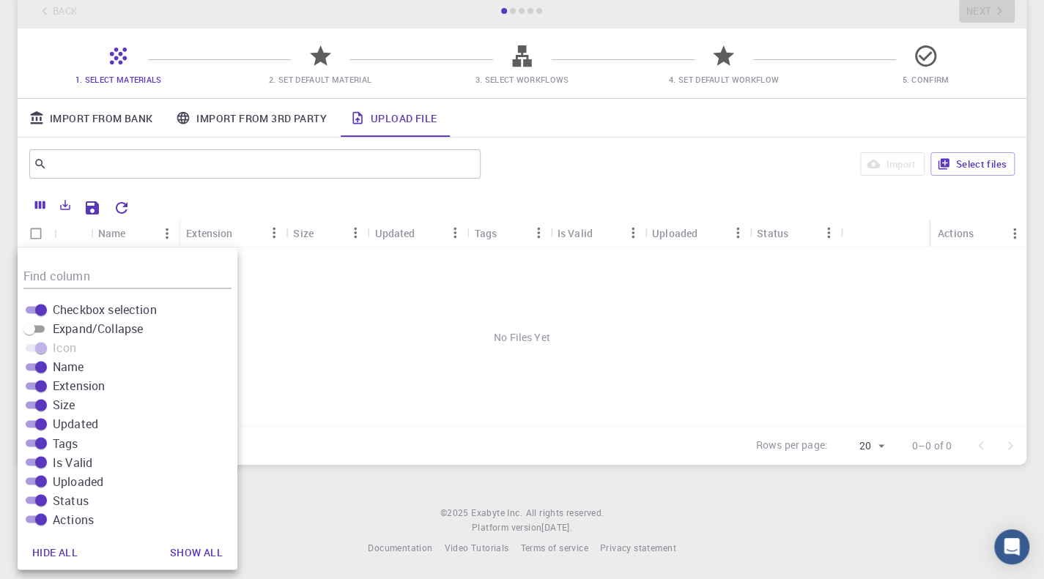
click at [371, 355] on div "No Files Yet" at bounding box center [522, 337] width 1009 height 179
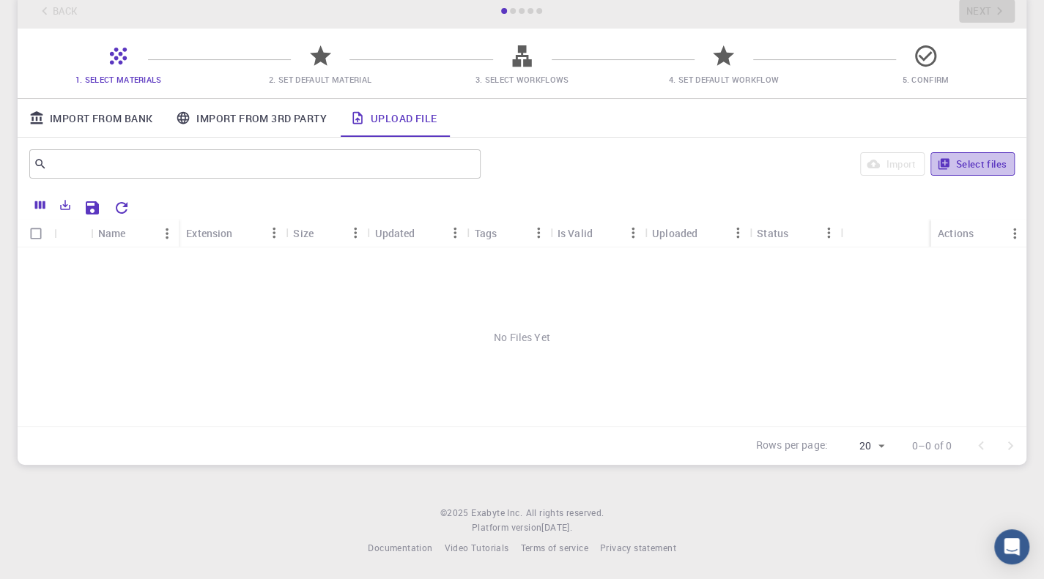
click at [964, 159] on button "Select files" at bounding box center [972, 163] width 84 height 23
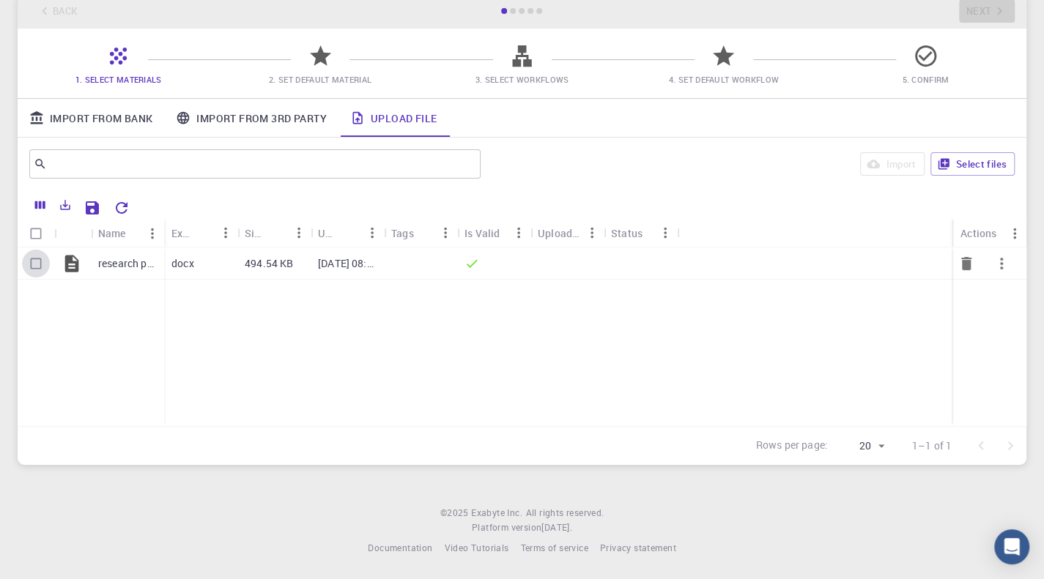
click at [38, 264] on input "Select row" at bounding box center [36, 264] width 28 height 28
checkbox input "true"
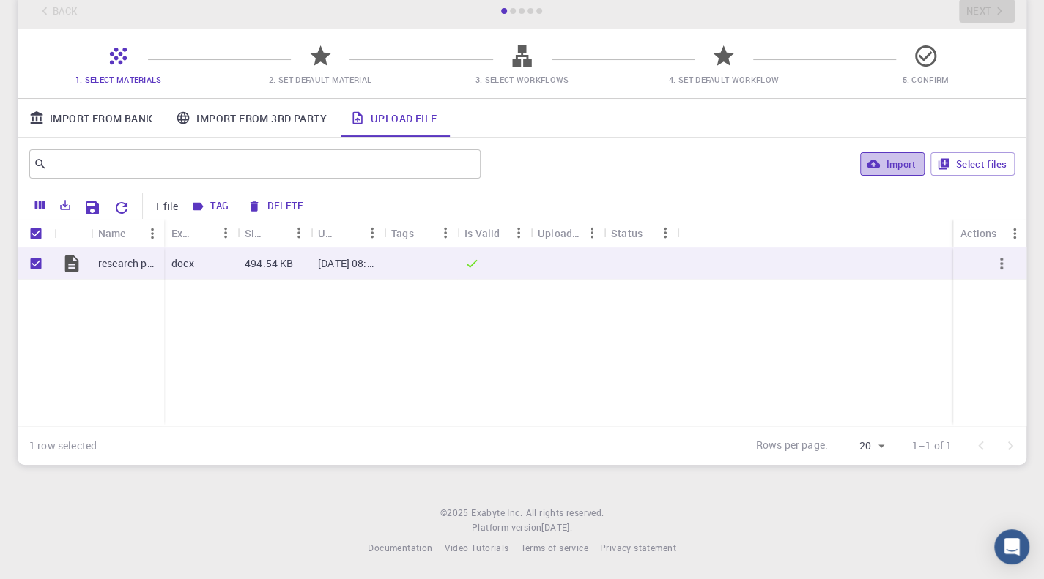
click at [882, 159] on button "Import" at bounding box center [892, 163] width 64 height 23
checkbox input "false"
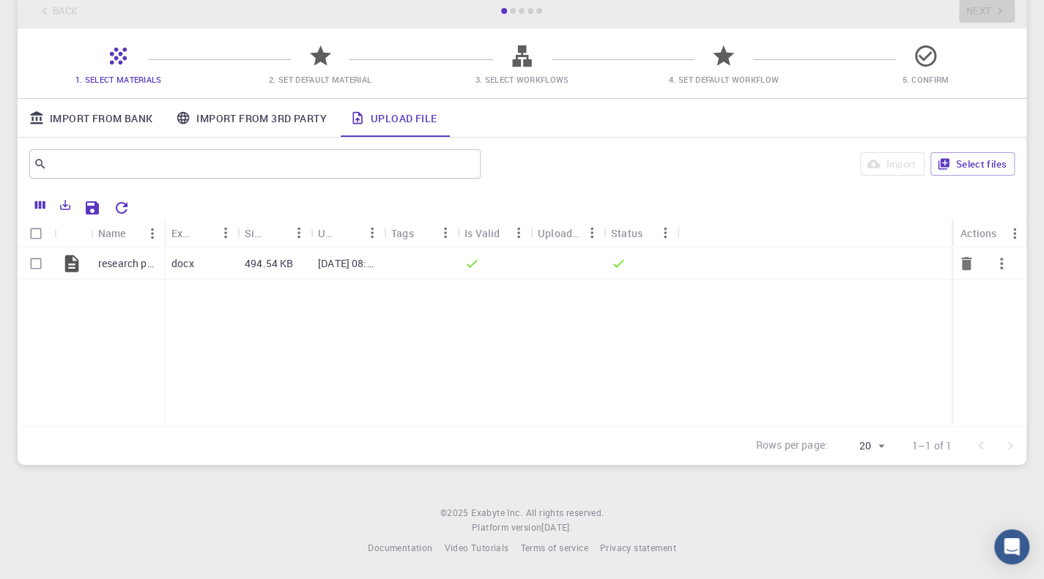
click at [1002, 255] on icon "button" at bounding box center [1002, 264] width 18 height 18
click at [810, 330] on div at bounding box center [522, 289] width 1044 height 579
click at [111, 155] on input "text" at bounding box center [249, 164] width 405 height 21
click at [39, 263] on input "Select row" at bounding box center [36, 264] width 28 height 28
checkbox input "true"
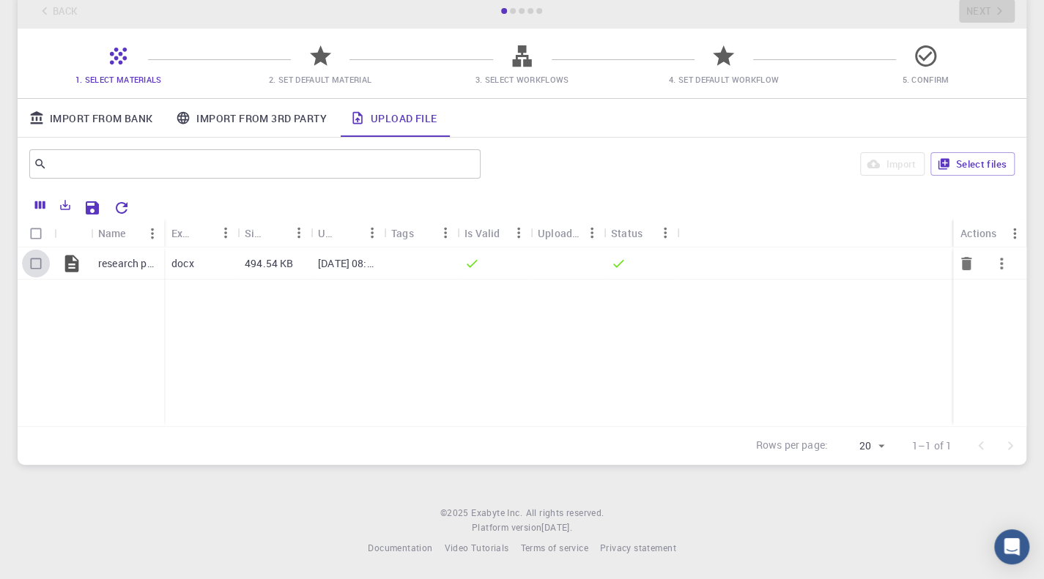
checkbox input "true"
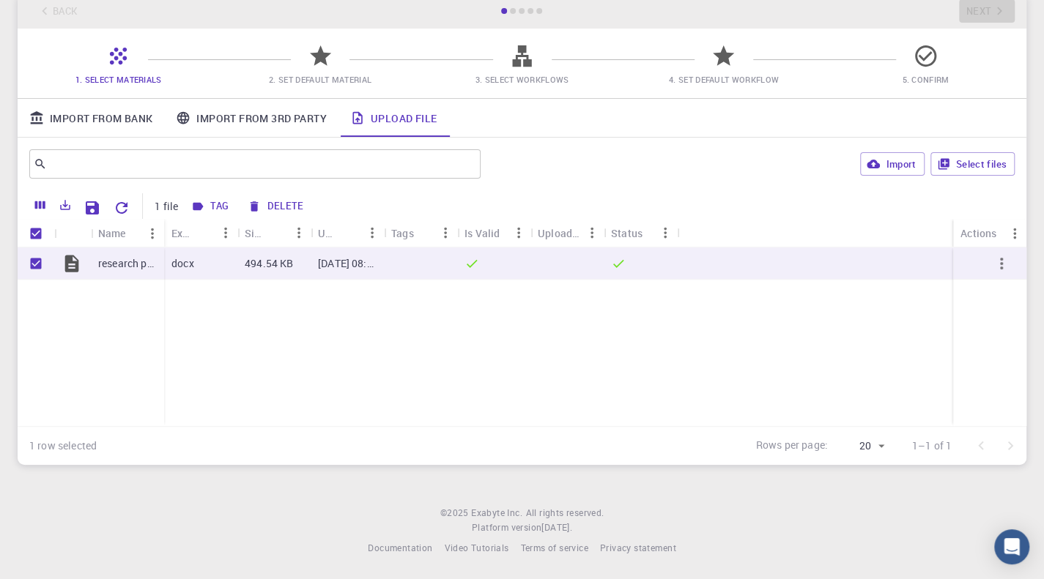
click at [323, 70] on div at bounding box center [321, 62] width 26 height 20
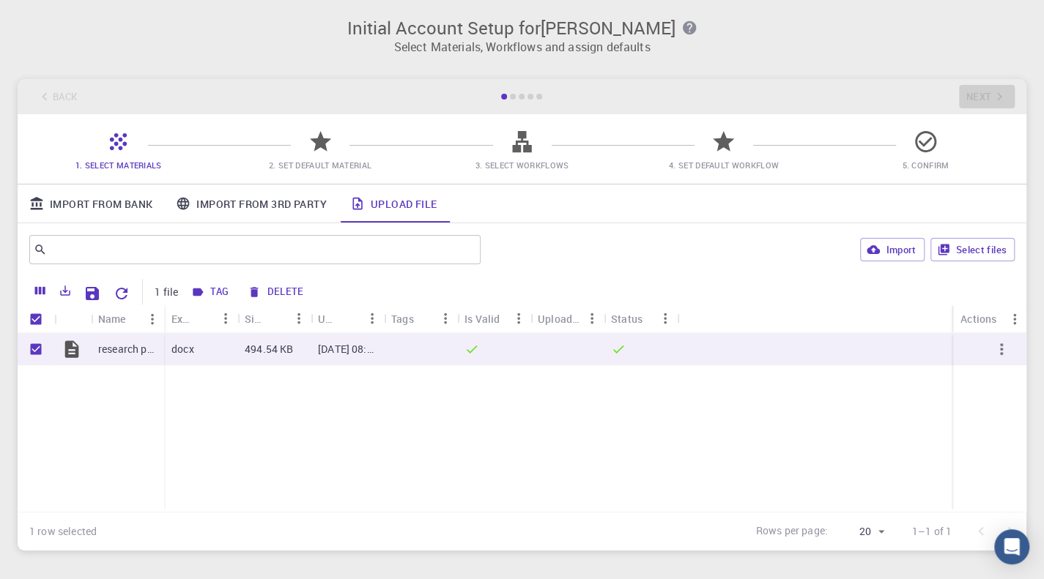
click at [785, 53] on p "Select Materials, Workflows and assign defaults" at bounding box center [521, 47] width 991 height 18
click at [986, 89] on div "Back Next" at bounding box center [522, 96] width 1009 height 35
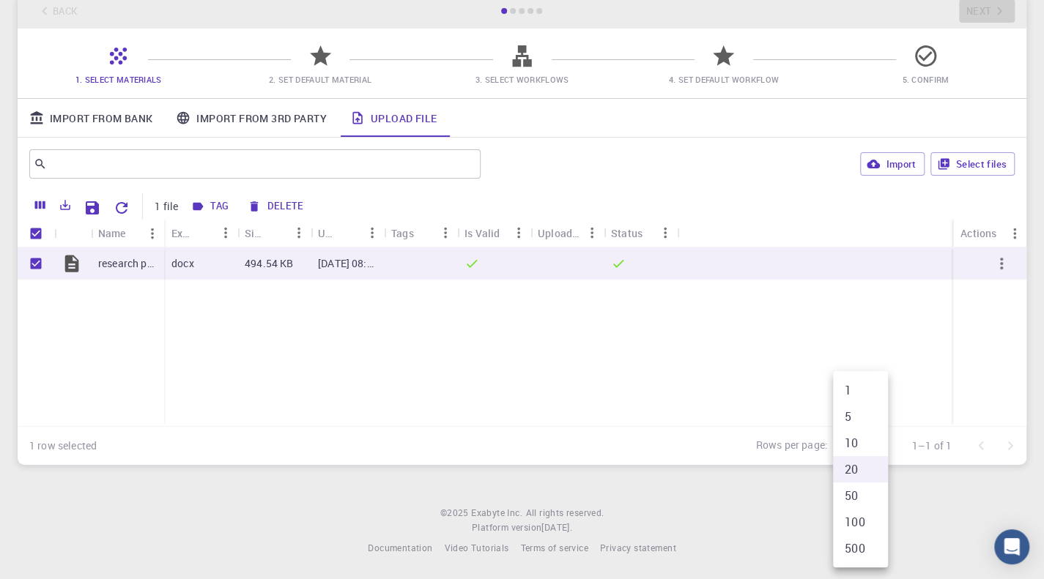
click at [878, 443] on body "Initial Account Setup for [PERSON_NAME] Babo Select Materials, Workflows and as…" at bounding box center [522, 246] width 1044 height 665
click at [878, 443] on li "10" at bounding box center [860, 443] width 55 height 26
type input "10"
click at [985, 506] on footer "© 2025 Exabyte Inc. All rights reserved. Platform version [DATE] . Documentatio…" at bounding box center [522, 531] width 1044 height 50
click at [532, 508] on span "All rights reserved." at bounding box center [564, 513] width 78 height 15
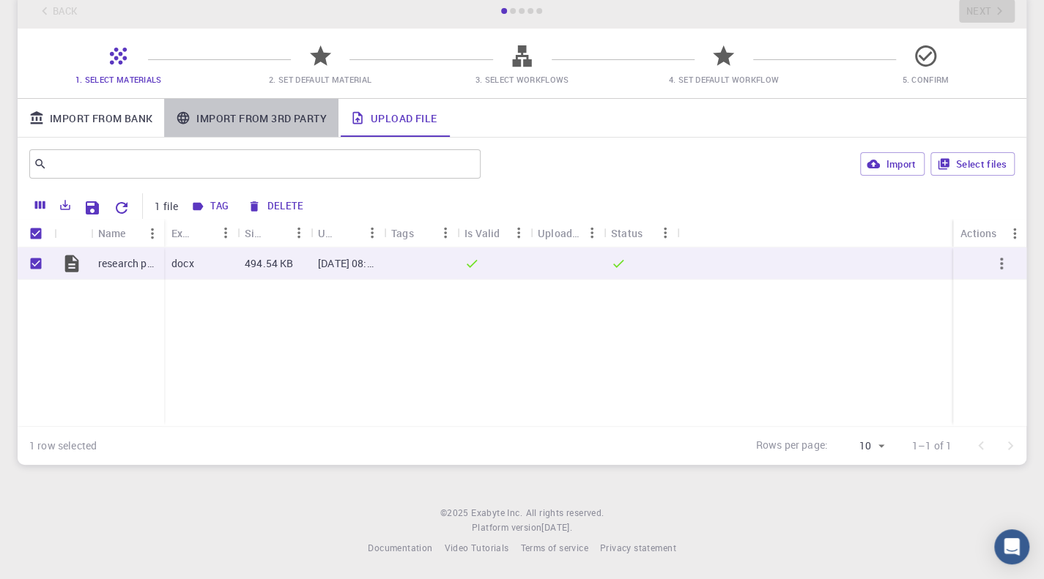
click at [253, 112] on link "Import From 3rd Party" at bounding box center [251, 118] width 174 height 38
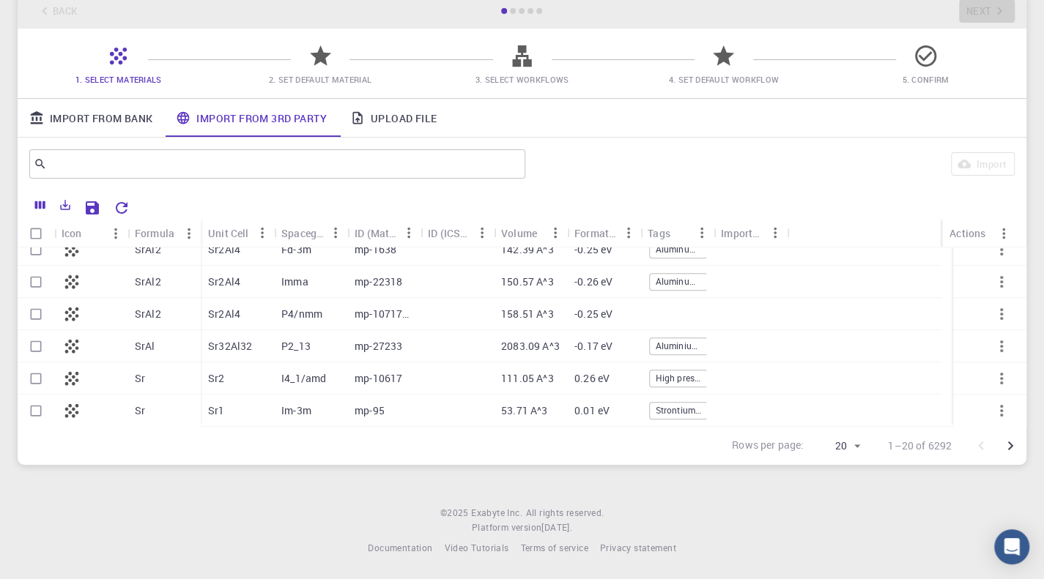
scroll to position [0, 0]
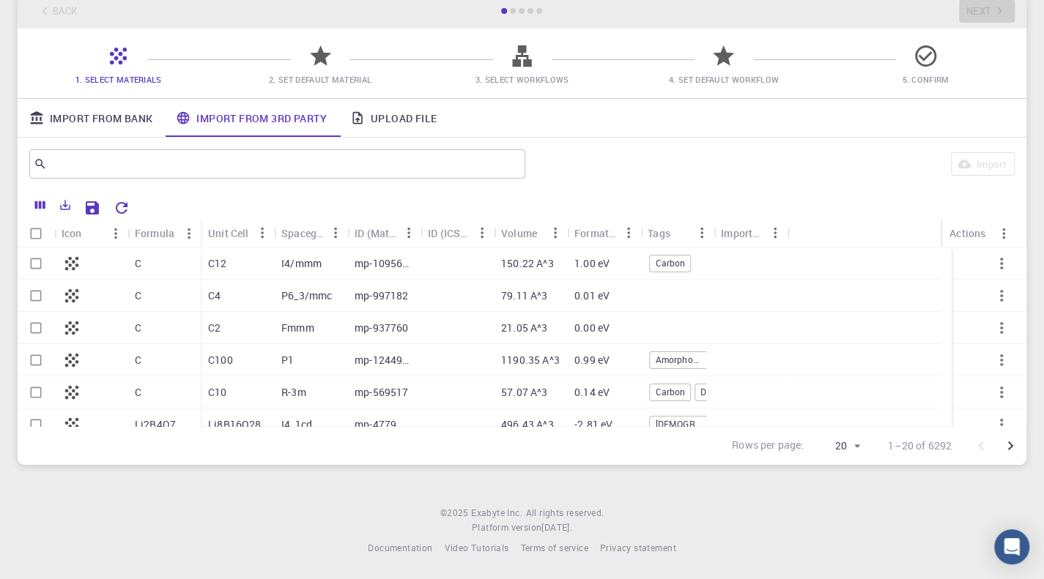
click at [69, 105] on link "Import From Bank" at bounding box center [91, 118] width 147 height 38
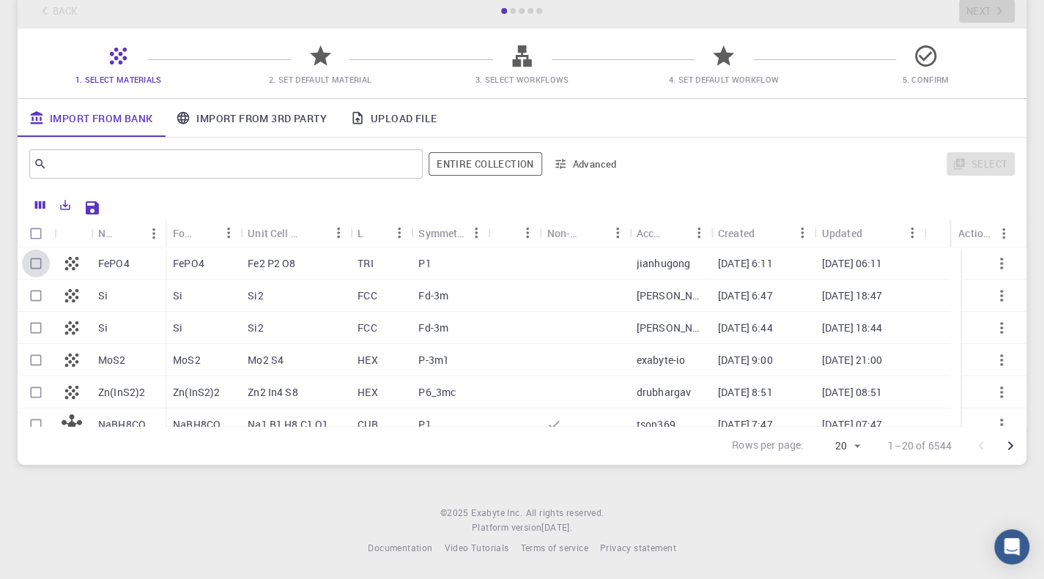
click at [34, 262] on input "Select row" at bounding box center [36, 264] width 28 height 28
checkbox input "true"
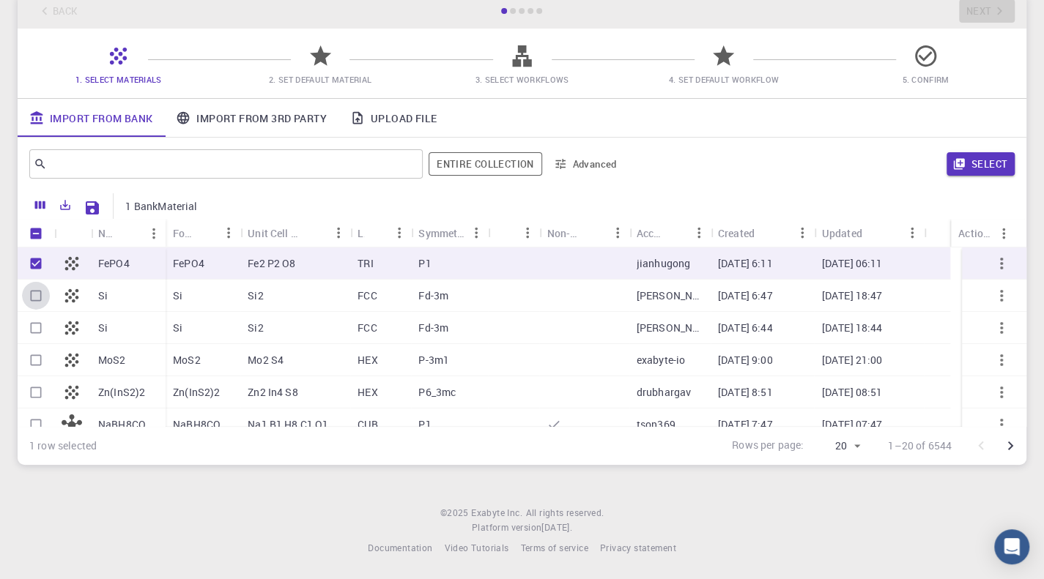
click at [36, 298] on input "Select row" at bounding box center [36, 296] width 28 height 28
checkbox input "true"
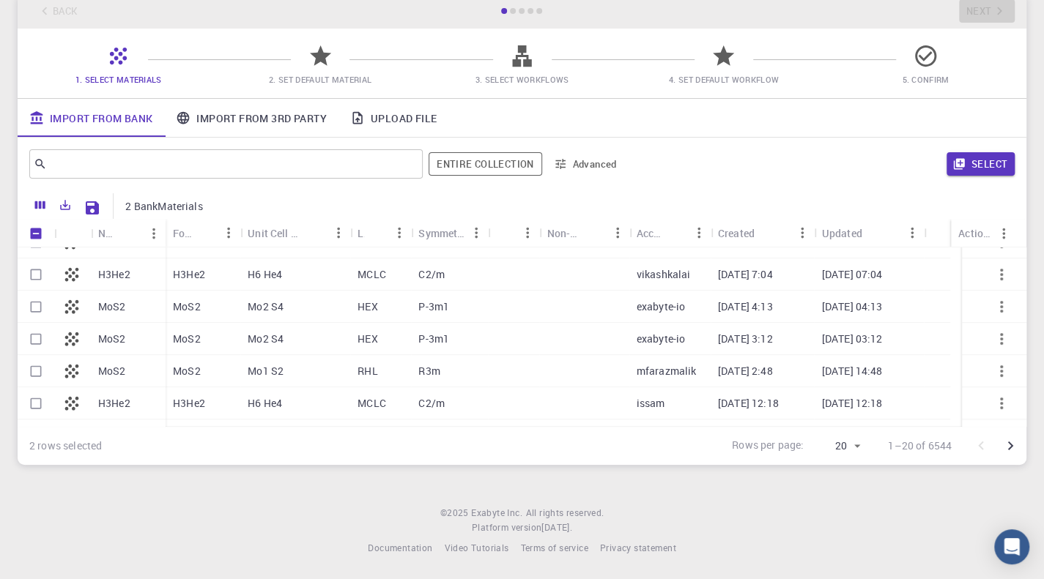
scroll to position [344, 0]
click at [582, 165] on button "Advanced" at bounding box center [586, 163] width 76 height 23
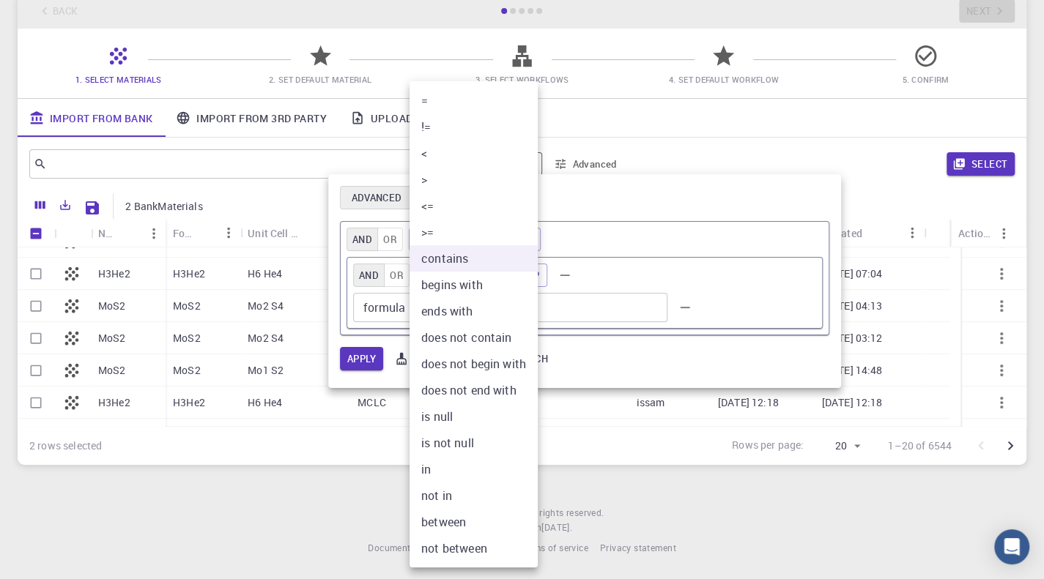
click at [491, 297] on body "Initial Account Setup for [PERSON_NAME] Babo Select Materials, Workflows and as…" at bounding box center [522, 246] width 1044 height 665
click at [592, 296] on div at bounding box center [522, 289] width 1044 height 579
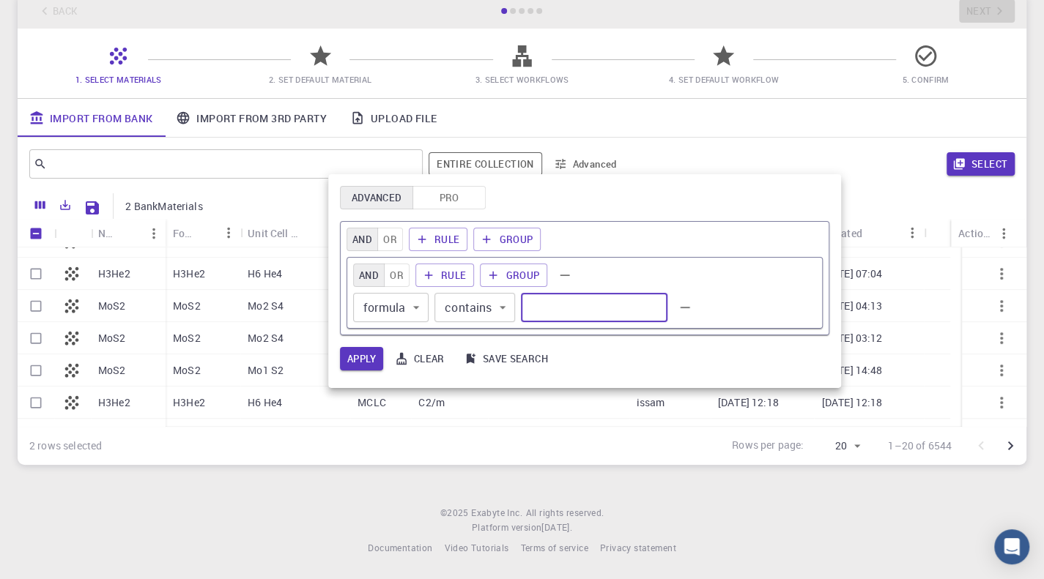
click at [573, 303] on input "text" at bounding box center [594, 307] width 147 height 29
type input "KOH"
click at [353, 359] on button "Apply" at bounding box center [361, 358] width 43 height 23
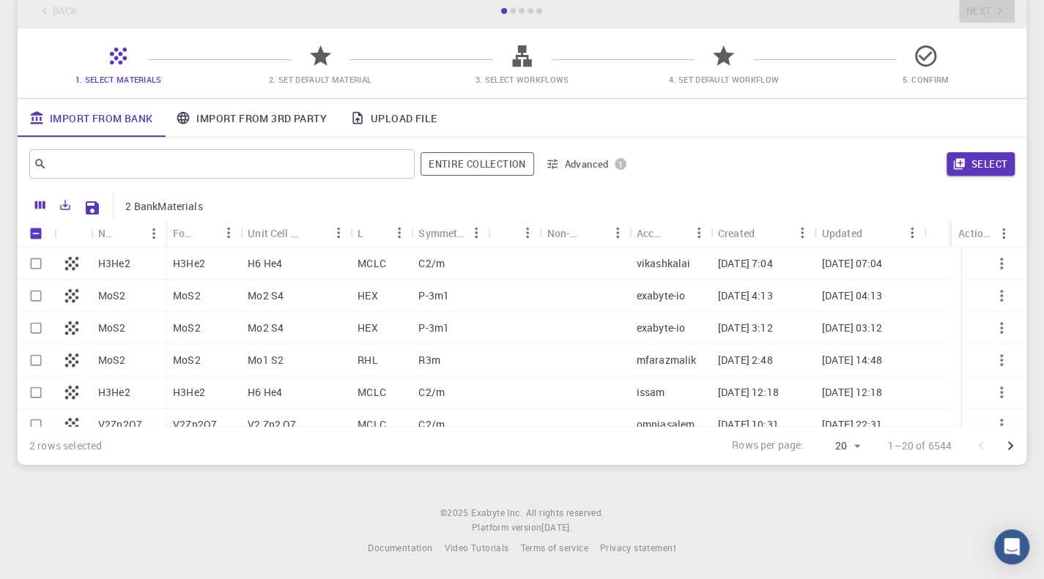
scroll to position [354, 0]
click at [33, 325] on input "Select row" at bounding box center [36, 329] width 28 height 28
checkbox input "true"
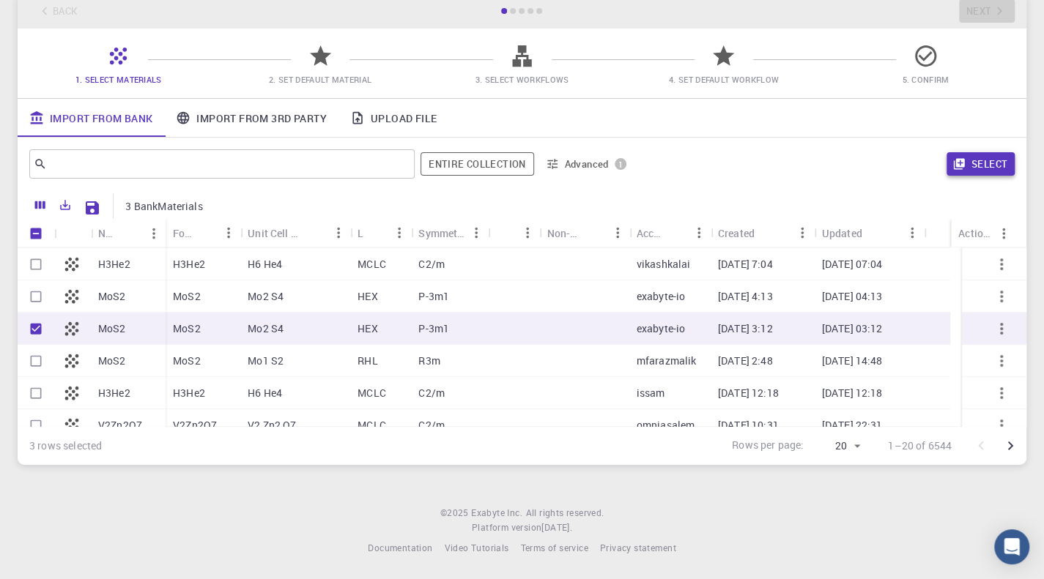
click at [963, 159] on icon "button" at bounding box center [958, 164] width 11 height 11
click at [963, 158] on div "Select" at bounding box center [825, 164] width 377 height 35
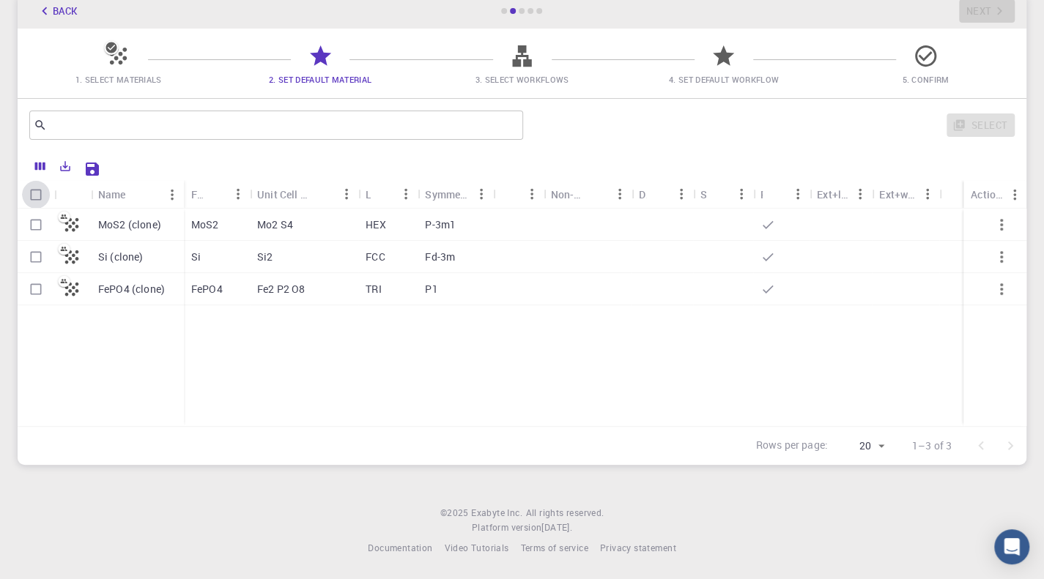
click at [34, 194] on input "Select all rows" at bounding box center [36, 195] width 28 height 28
checkbox input "true"
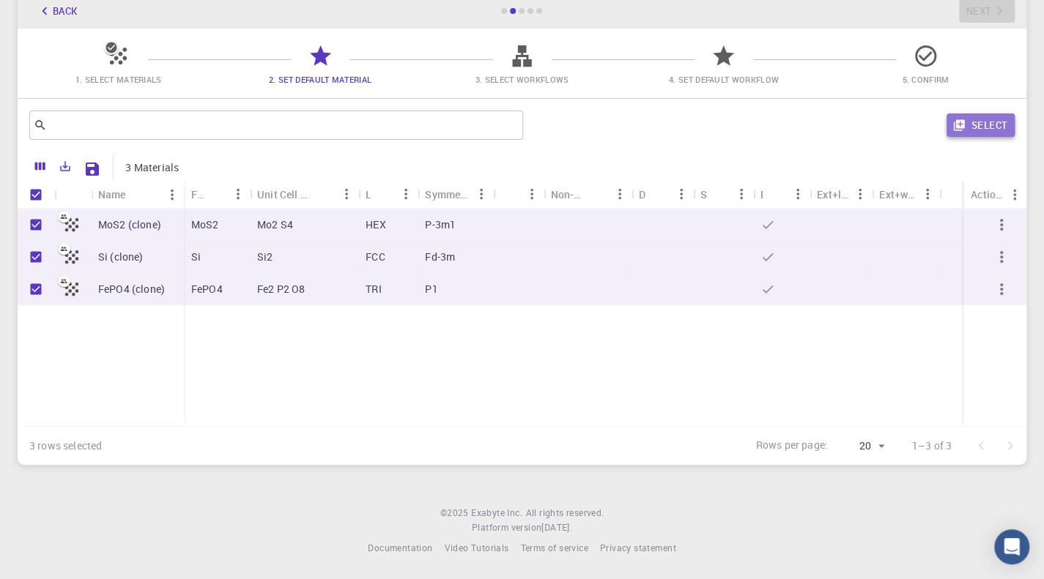
click at [1006, 118] on button "Select" at bounding box center [980, 125] width 68 height 23
checkbox input "false"
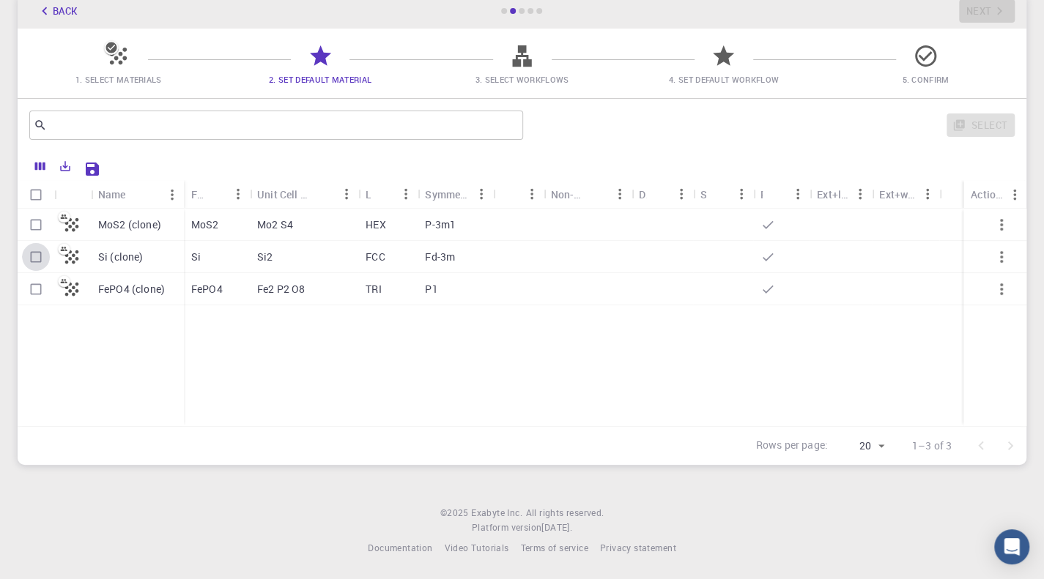
click at [31, 259] on input "Select row" at bounding box center [36, 257] width 28 height 28
checkbox input "true"
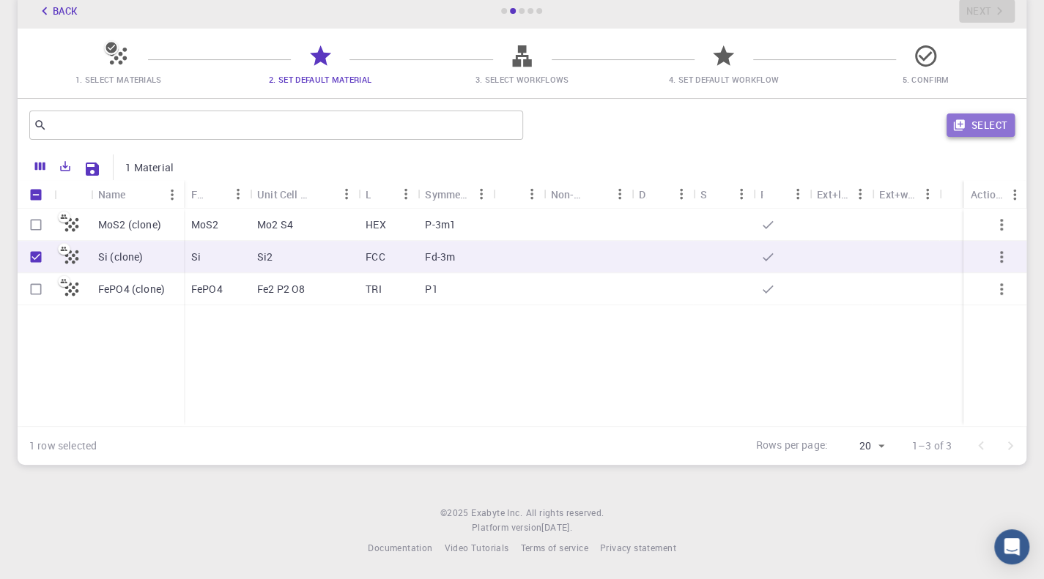
click at [969, 122] on button "Select" at bounding box center [980, 125] width 68 height 23
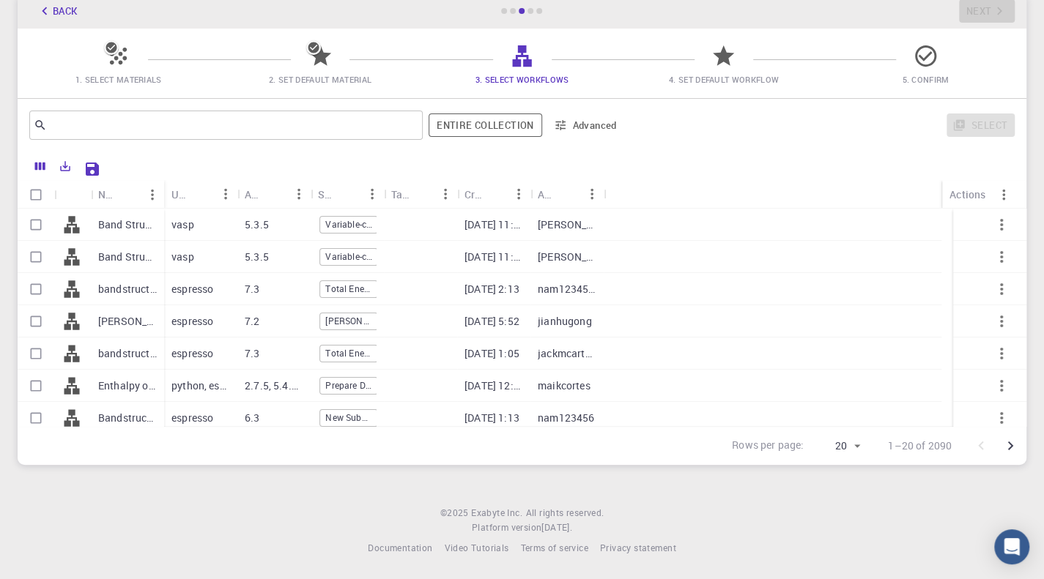
click at [82, 289] on div at bounding box center [72, 289] width 37 height 32
checkbox input "true"
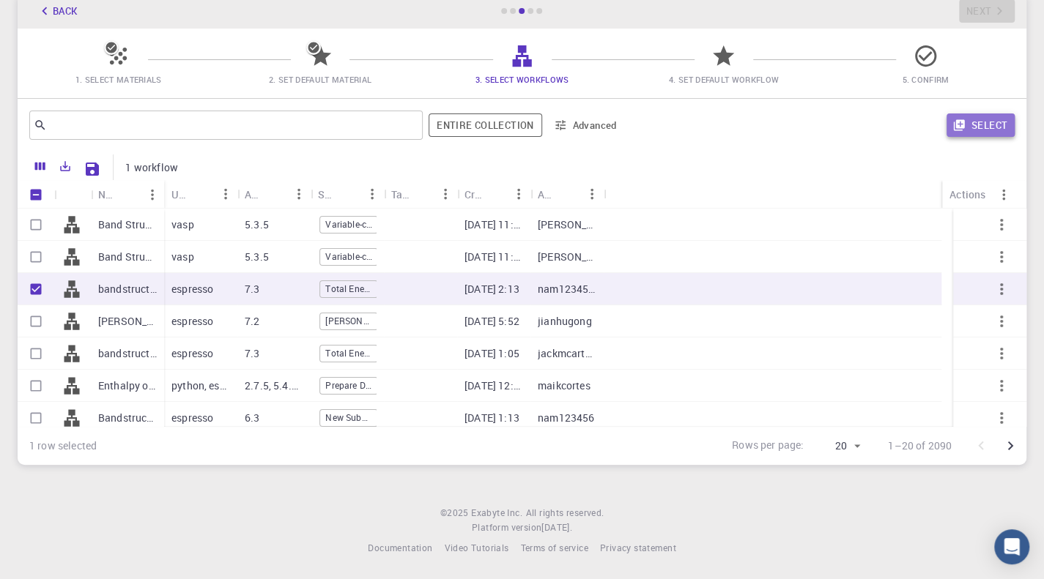
click at [983, 125] on button "Select" at bounding box center [980, 125] width 68 height 23
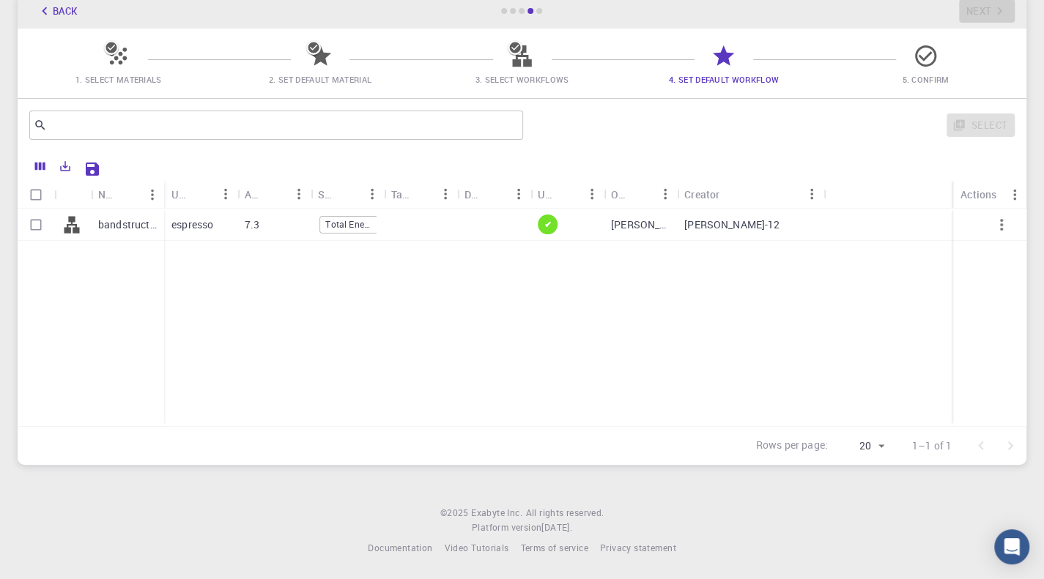
click at [38, 222] on input "Select row" at bounding box center [36, 225] width 28 height 28
checkbox input "true"
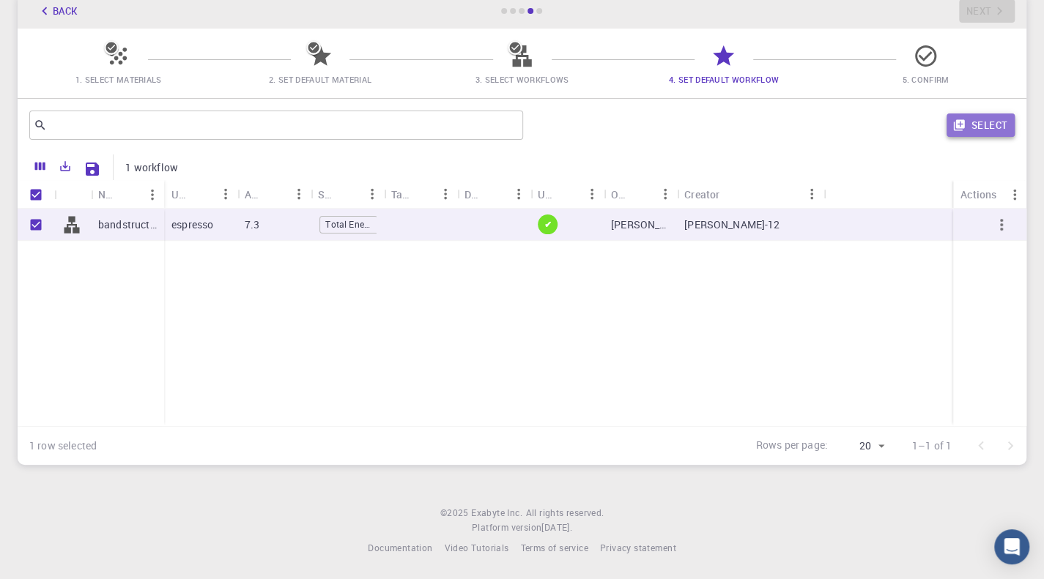
click at [982, 121] on button "Select" at bounding box center [980, 125] width 68 height 23
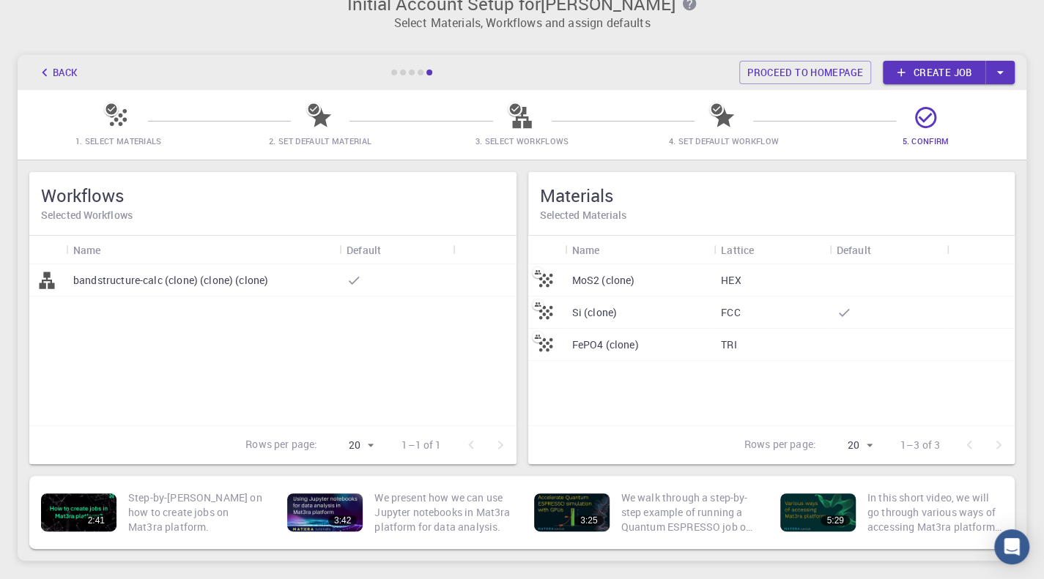
scroll to position [23, 0]
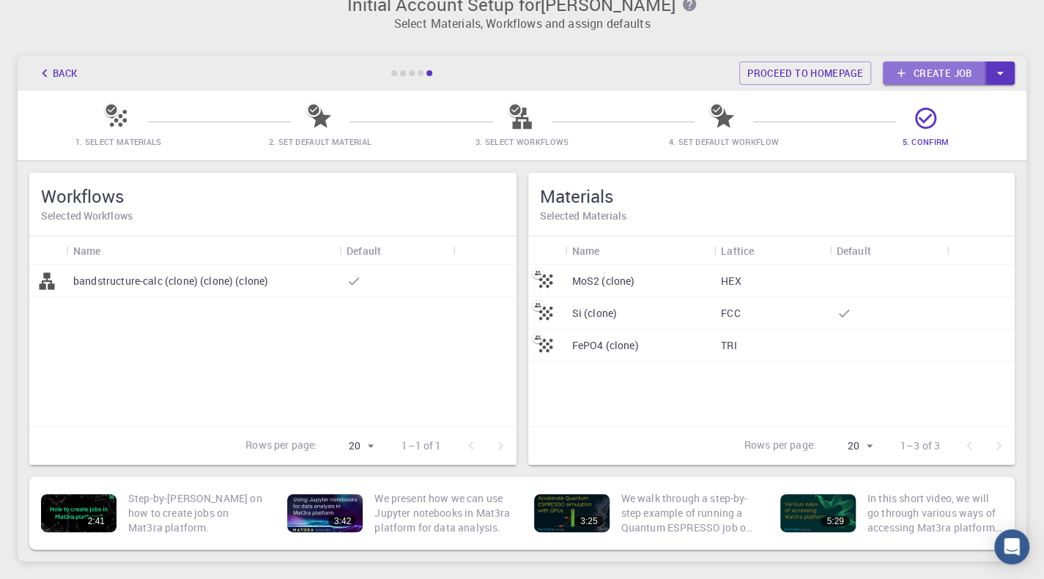
click at [925, 68] on link "Create job" at bounding box center [934, 73] width 103 height 23
